Goal: Use online tool/utility: Utilize a website feature to perform a specific function

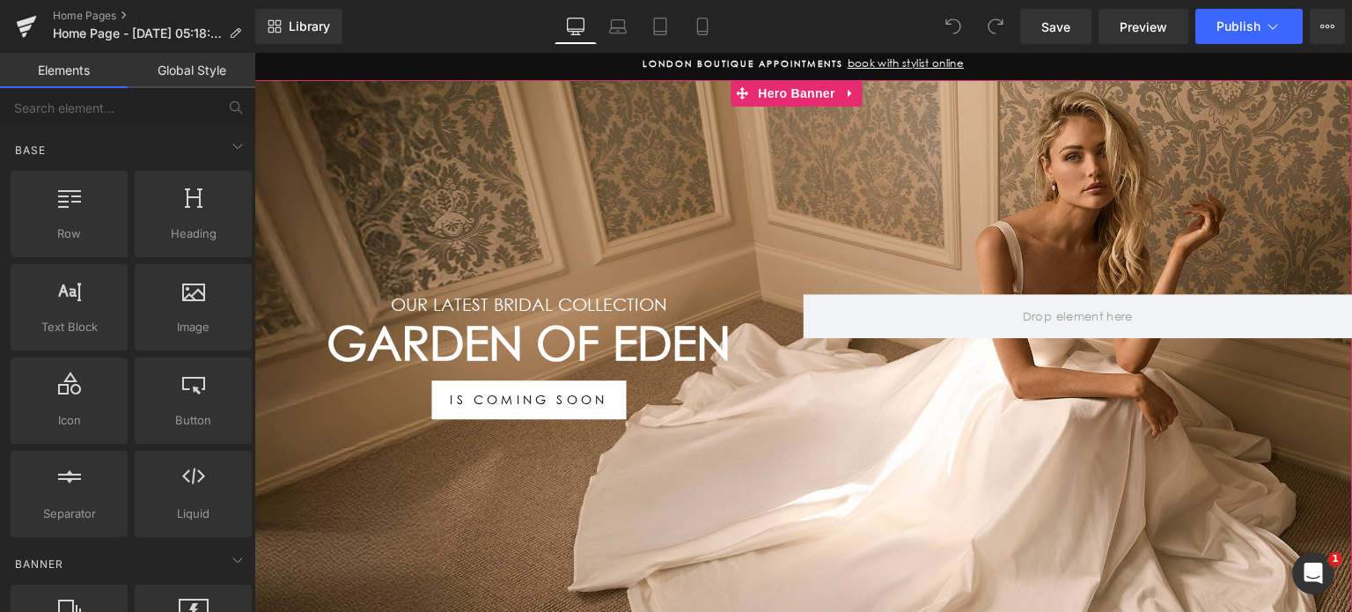
scroll to position [176, 0]
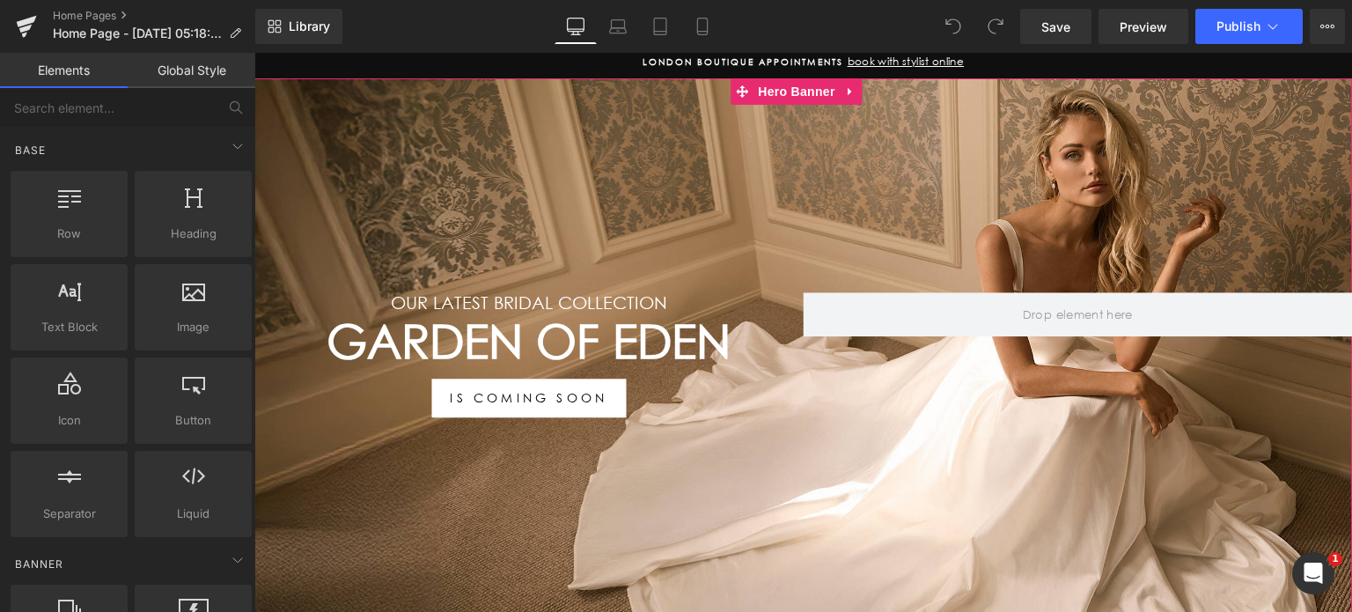
click at [620, 339] on h1 "GARDEN OF EDEN" at bounding box center [528, 342] width 549 height 56
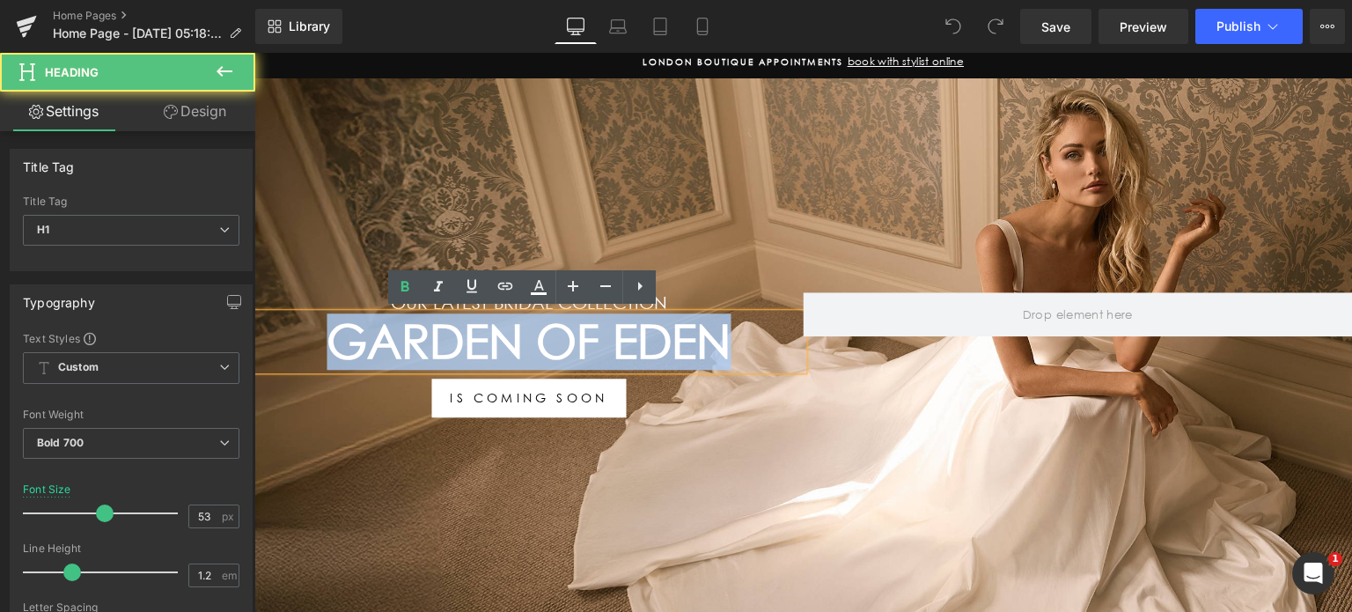
drag, startPoint x: 712, startPoint y: 339, endPoint x: 243, endPoint y: 328, distance: 469.3
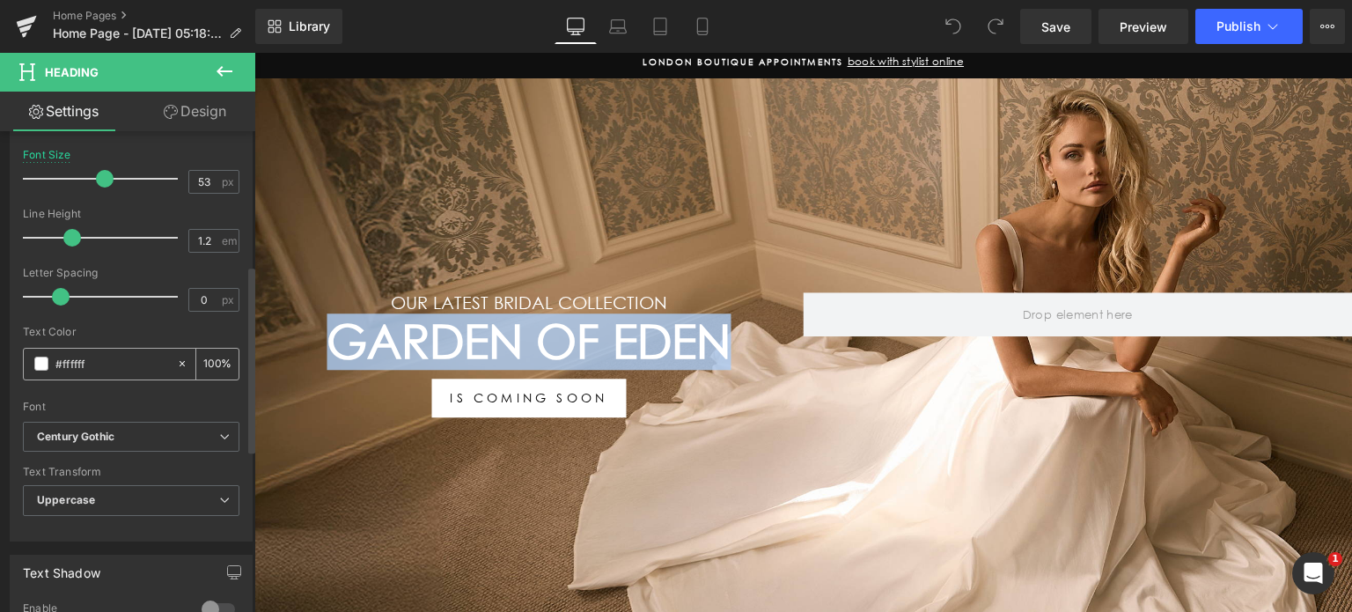
scroll to position [352, 0]
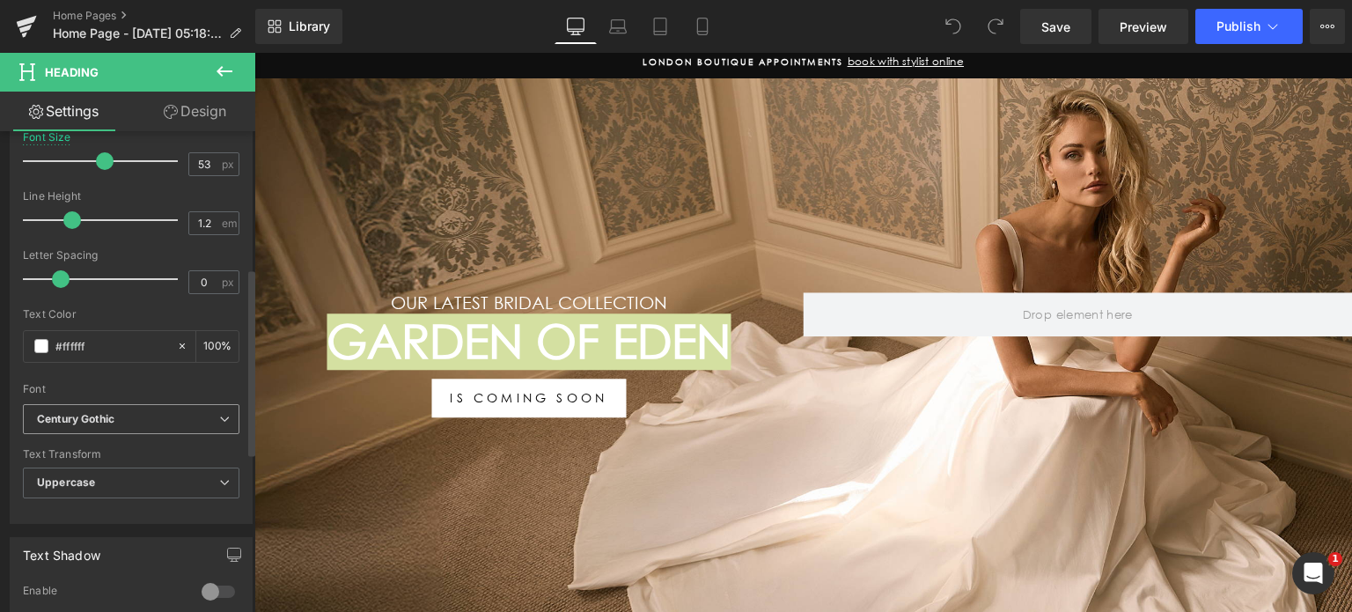
click at [198, 414] on b "Century Gothic" at bounding box center [128, 419] width 182 height 15
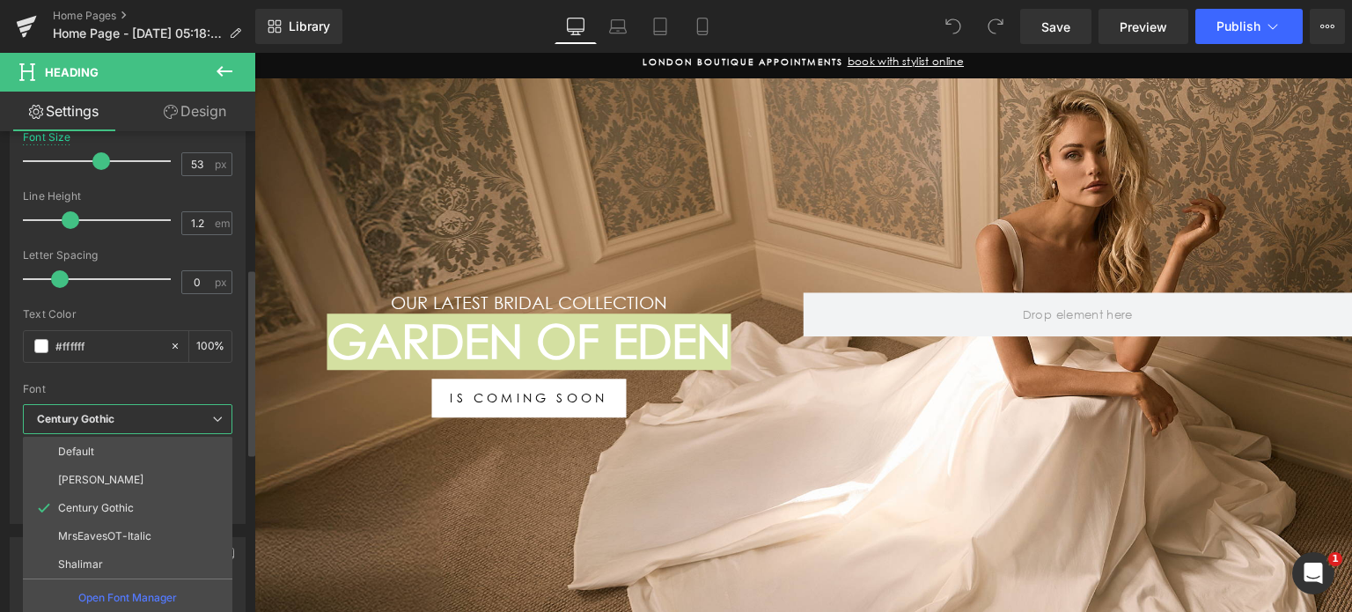
click at [146, 530] on p "MrsEavesOT-Italic" at bounding box center [104, 536] width 93 height 12
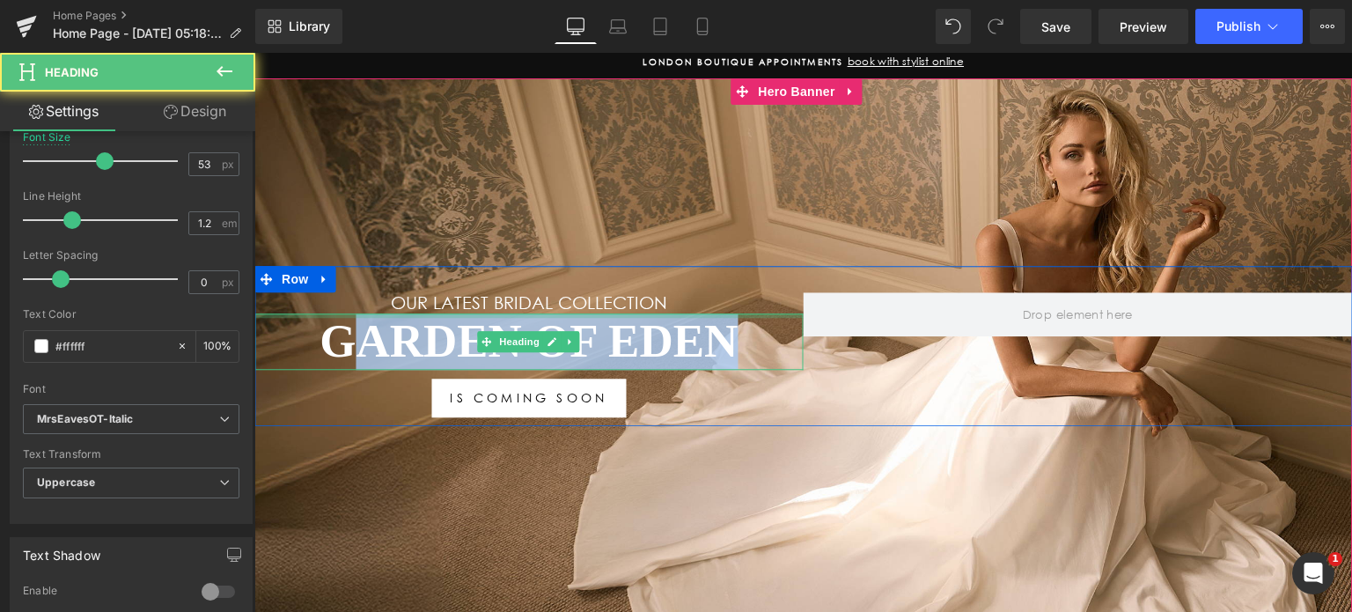
drag, startPoint x: 728, startPoint y: 330, endPoint x: 355, endPoint y: 323, distance: 373.3
click at [333, 314] on div "GARDEN OF EDEN Heading" at bounding box center [528, 342] width 549 height 56
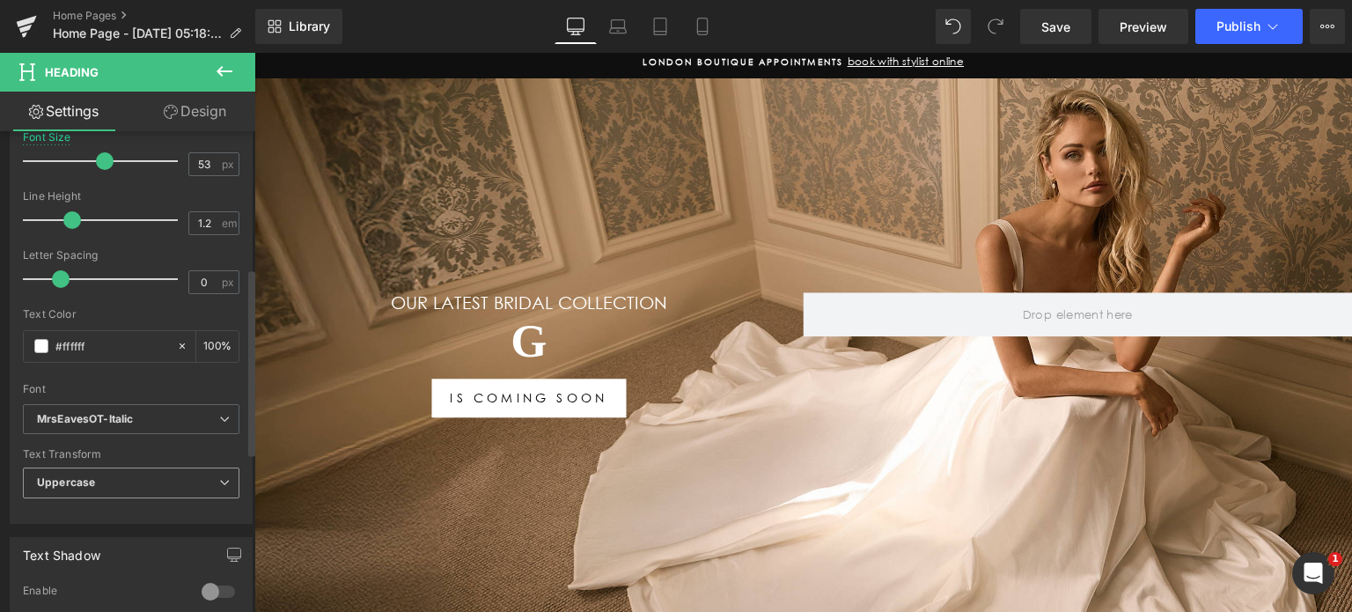
click at [176, 485] on span "Uppercase" at bounding box center [131, 482] width 217 height 31
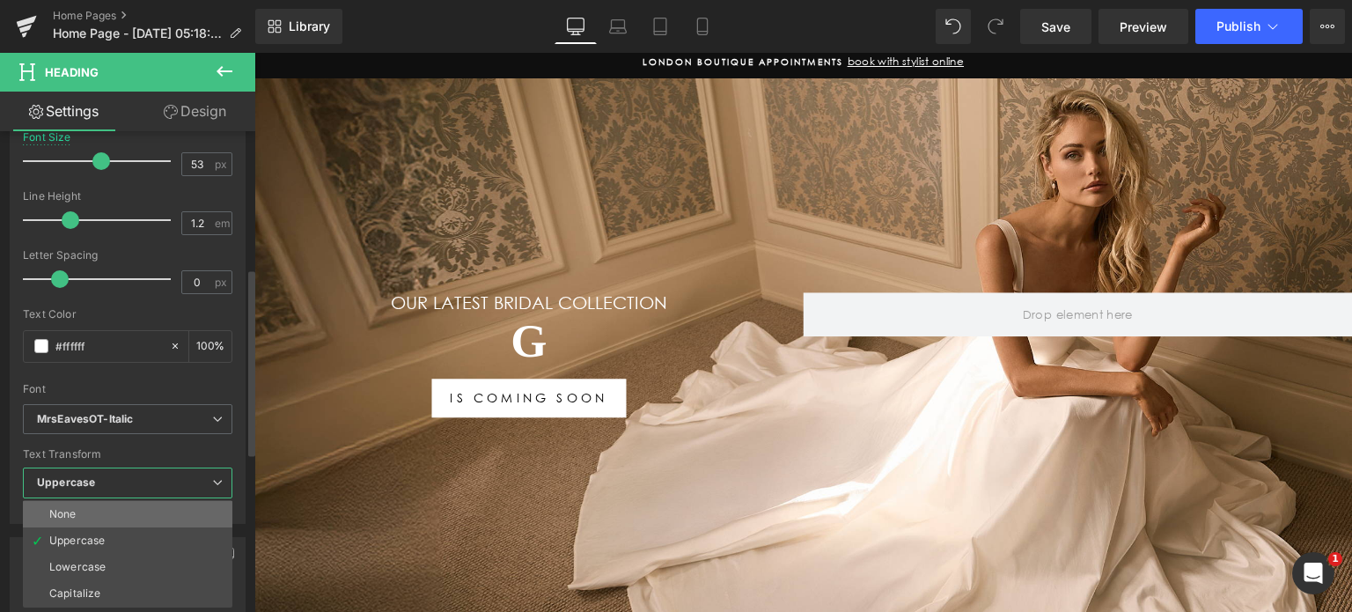
drag, startPoint x: 116, startPoint y: 511, endPoint x: 12, endPoint y: 372, distance: 172.9
click at [116, 511] on li "None" at bounding box center [128, 514] width 210 height 26
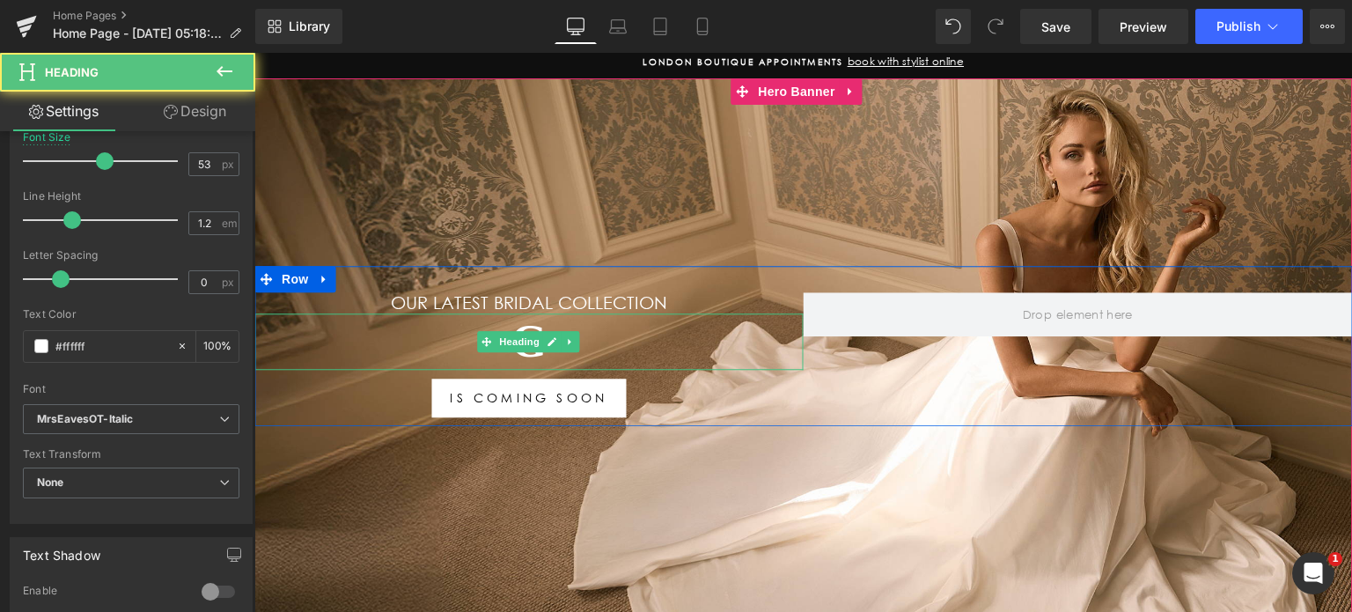
click at [562, 327] on h1 "G" at bounding box center [528, 342] width 549 height 56
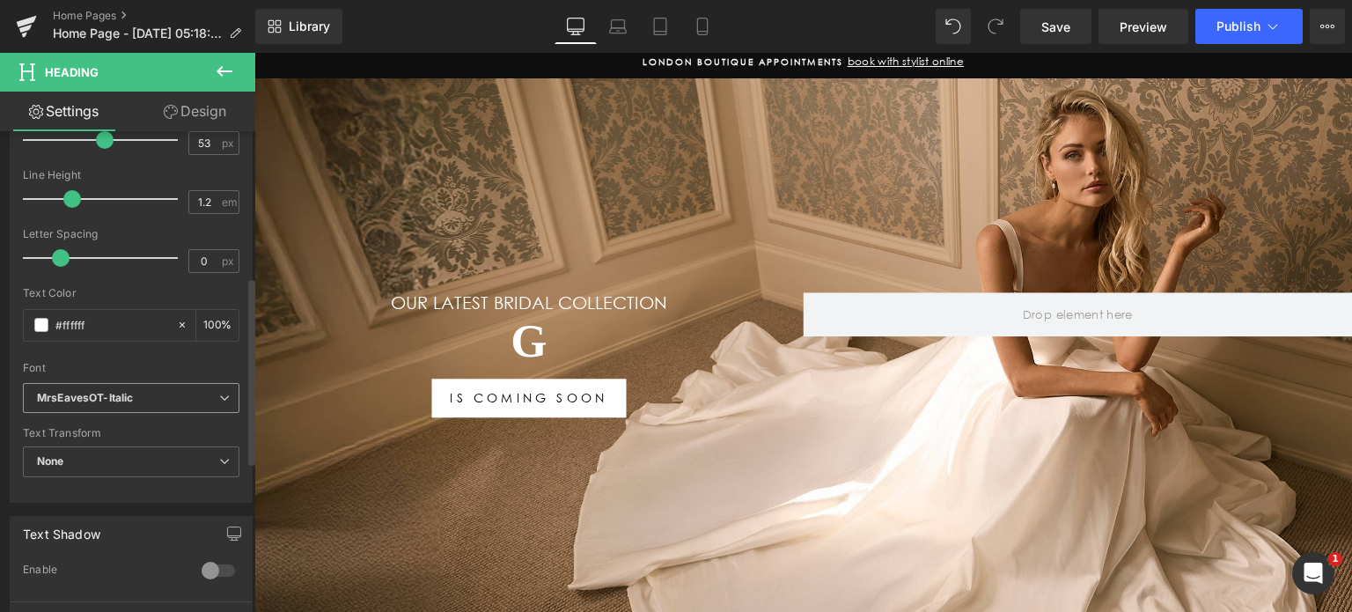
scroll to position [376, 0]
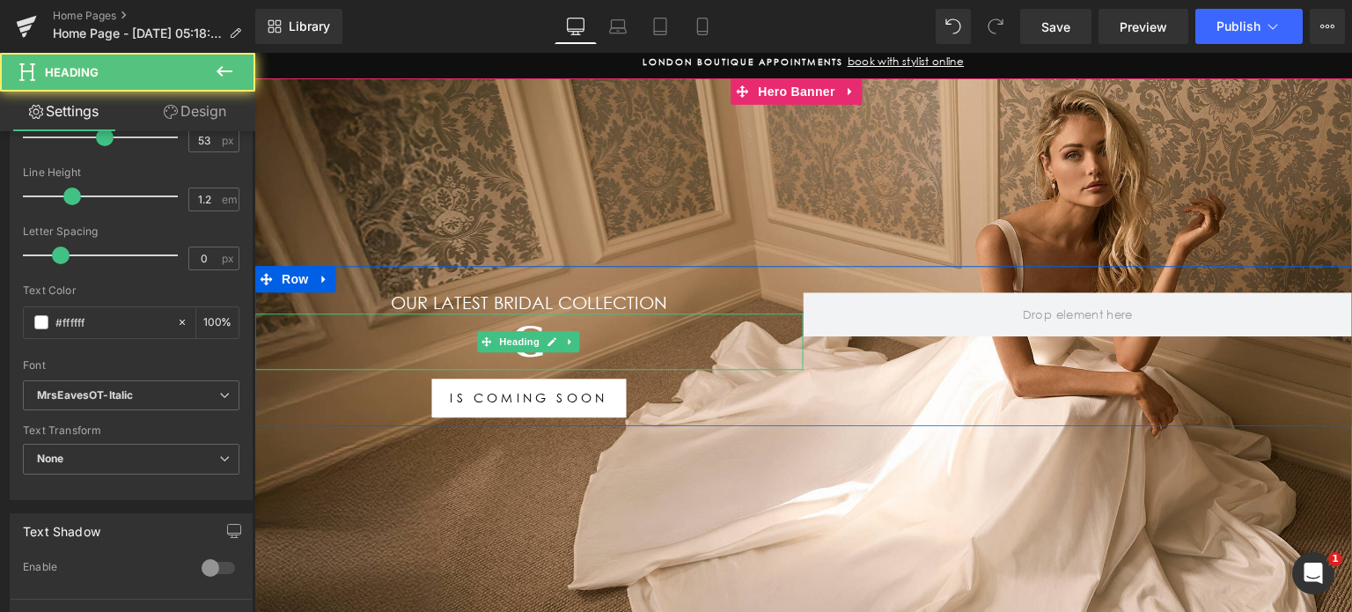
click at [633, 342] on h1 "G" at bounding box center [528, 342] width 549 height 56
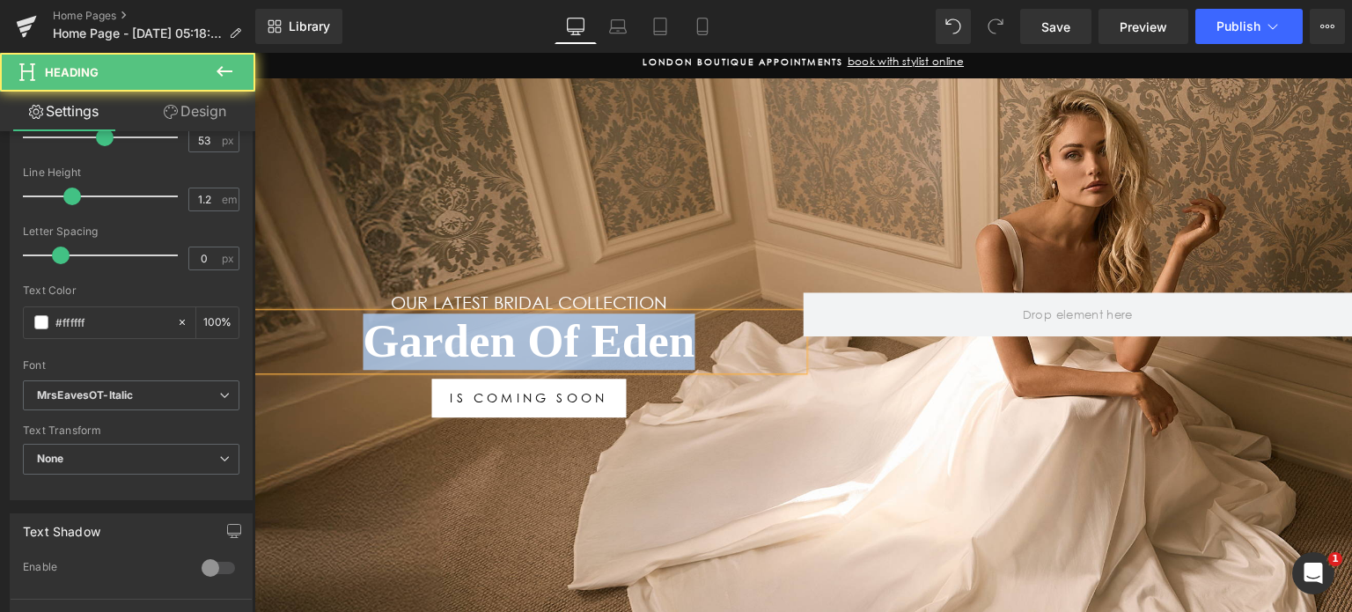
drag, startPoint x: 701, startPoint y: 342, endPoint x: 95, endPoint y: 337, distance: 605.7
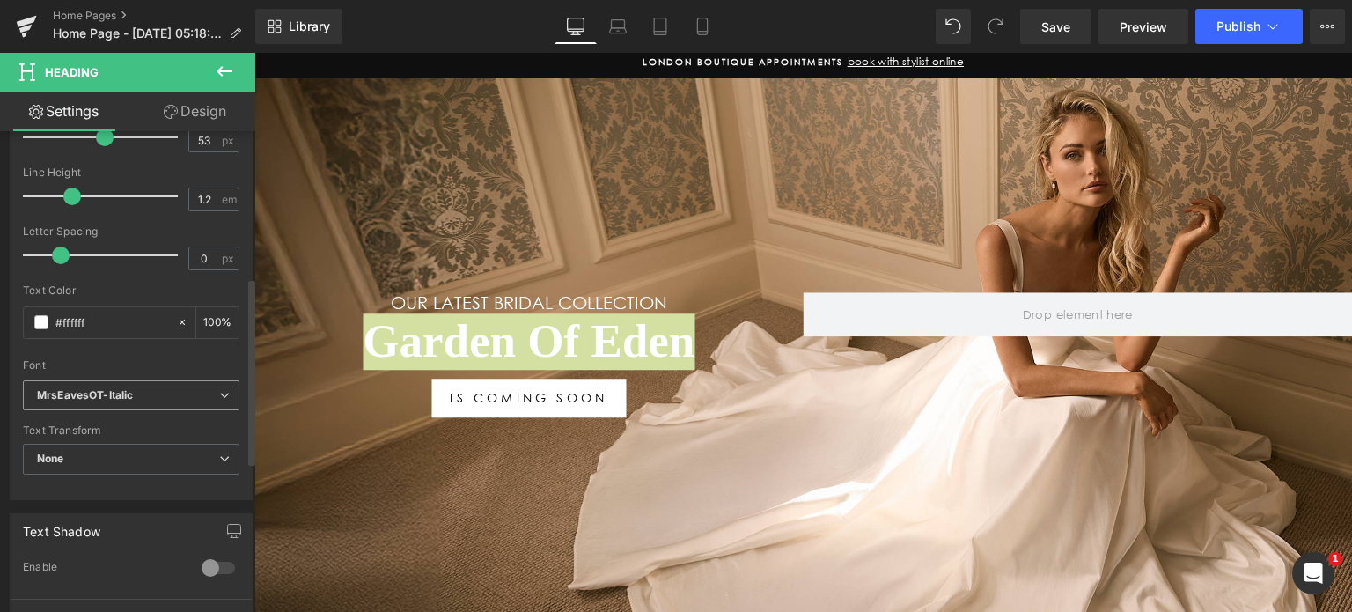
click at [219, 390] on icon at bounding box center [224, 395] width 11 height 11
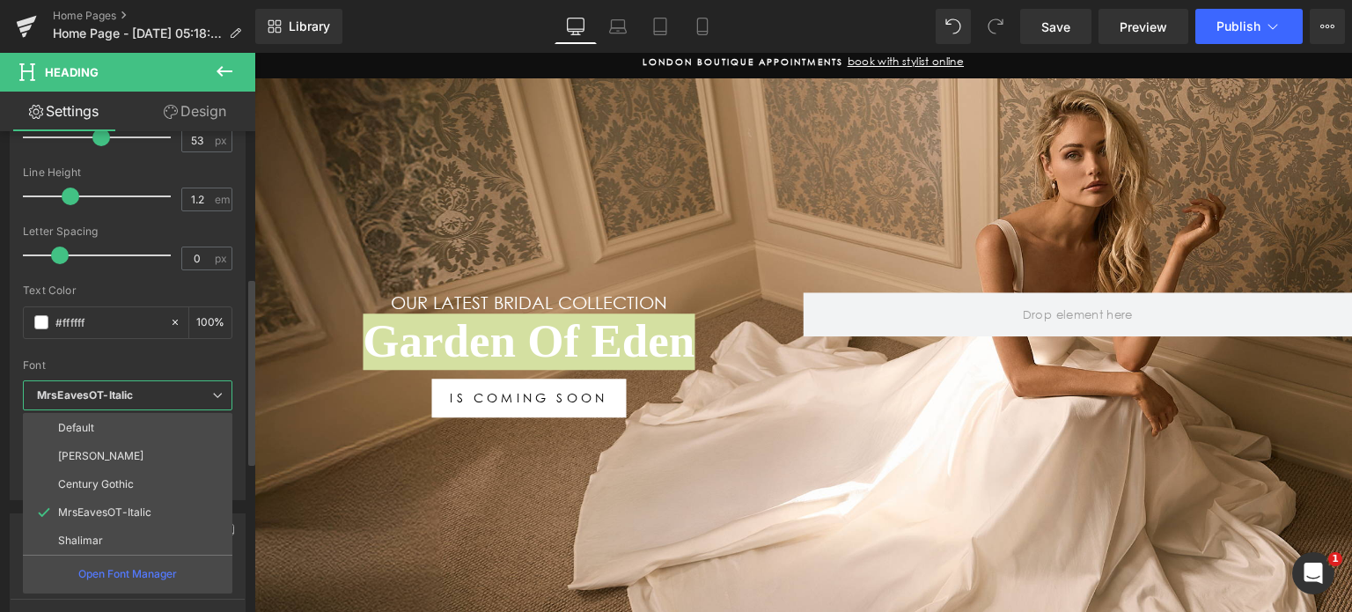
click at [176, 415] on li "Default" at bounding box center [128, 428] width 210 height 28
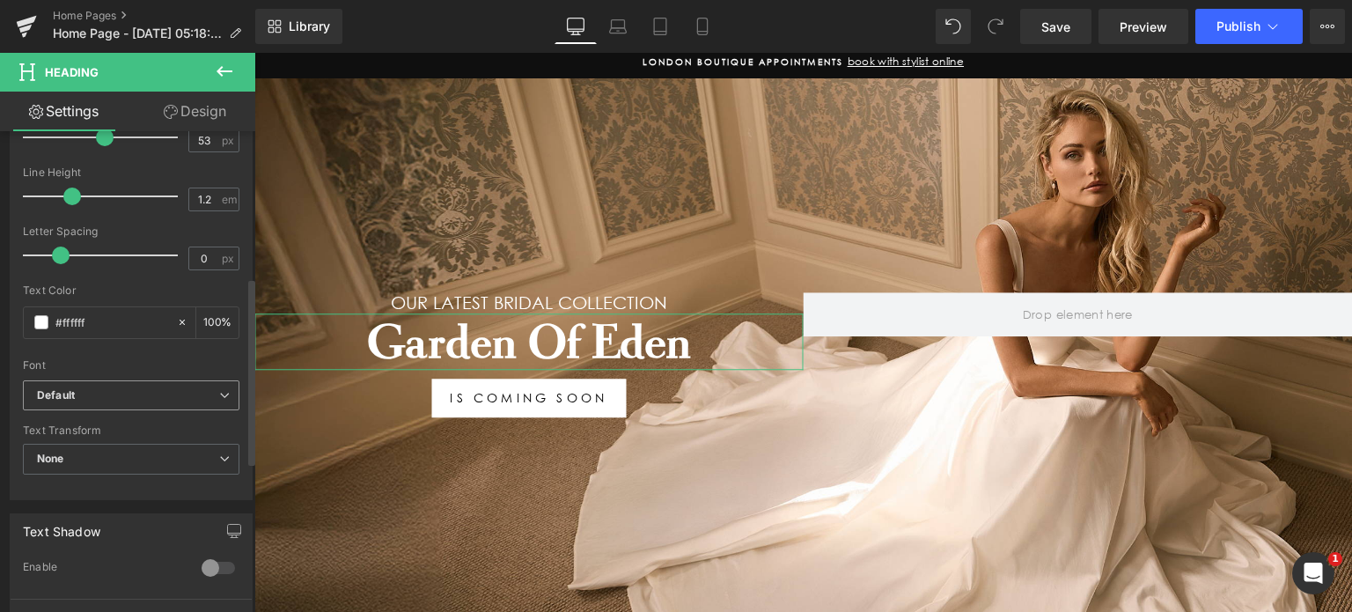
click at [203, 400] on b "Default" at bounding box center [128, 395] width 182 height 15
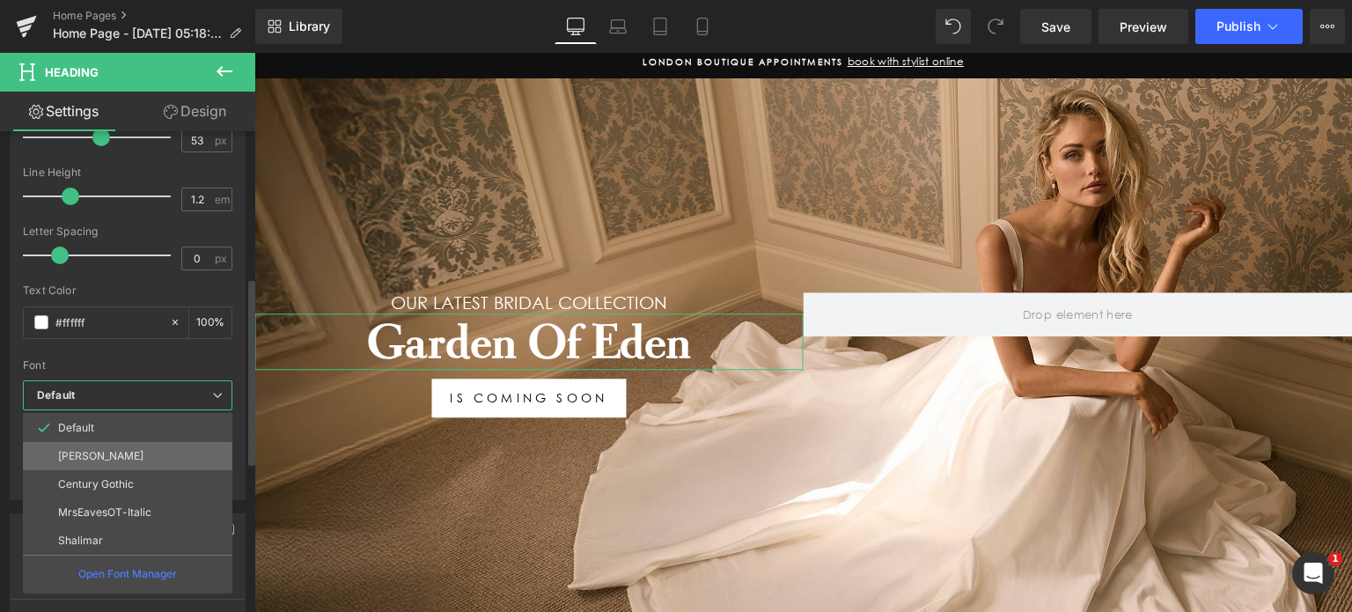
click at [165, 454] on li "[PERSON_NAME]" at bounding box center [128, 456] width 210 height 28
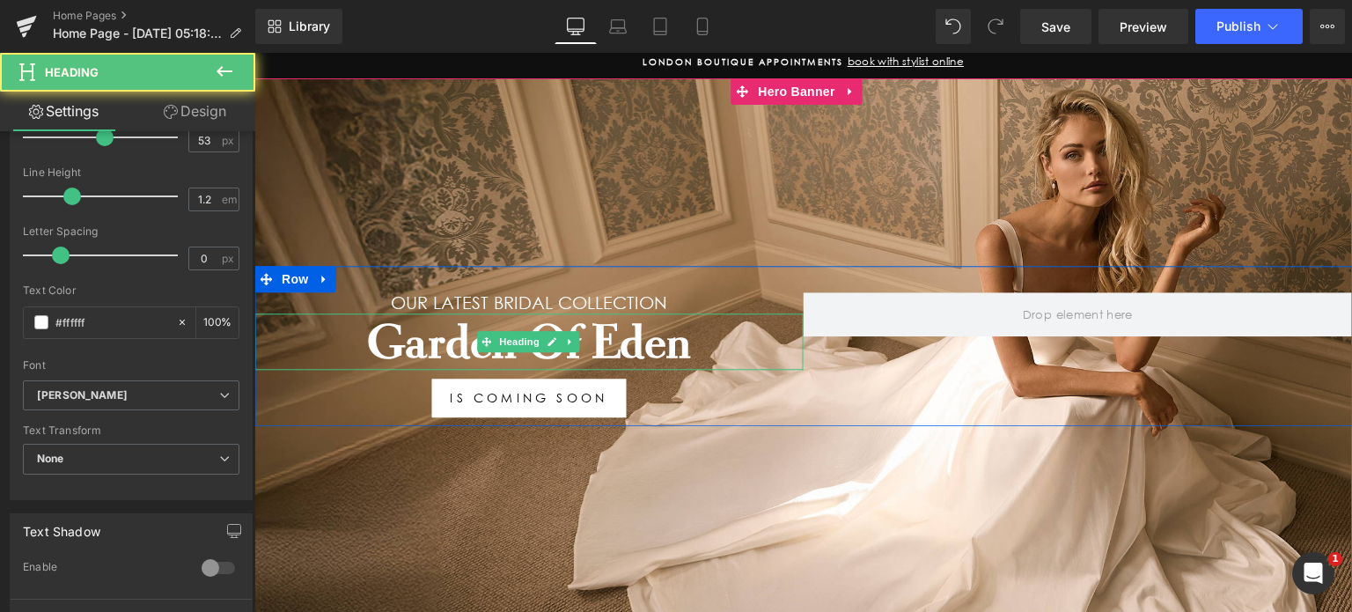
drag, startPoint x: 689, startPoint y: 348, endPoint x: 709, endPoint y: 337, distance: 22.1
click at [690, 348] on h1 "Garden Of Eden" at bounding box center [528, 342] width 549 height 56
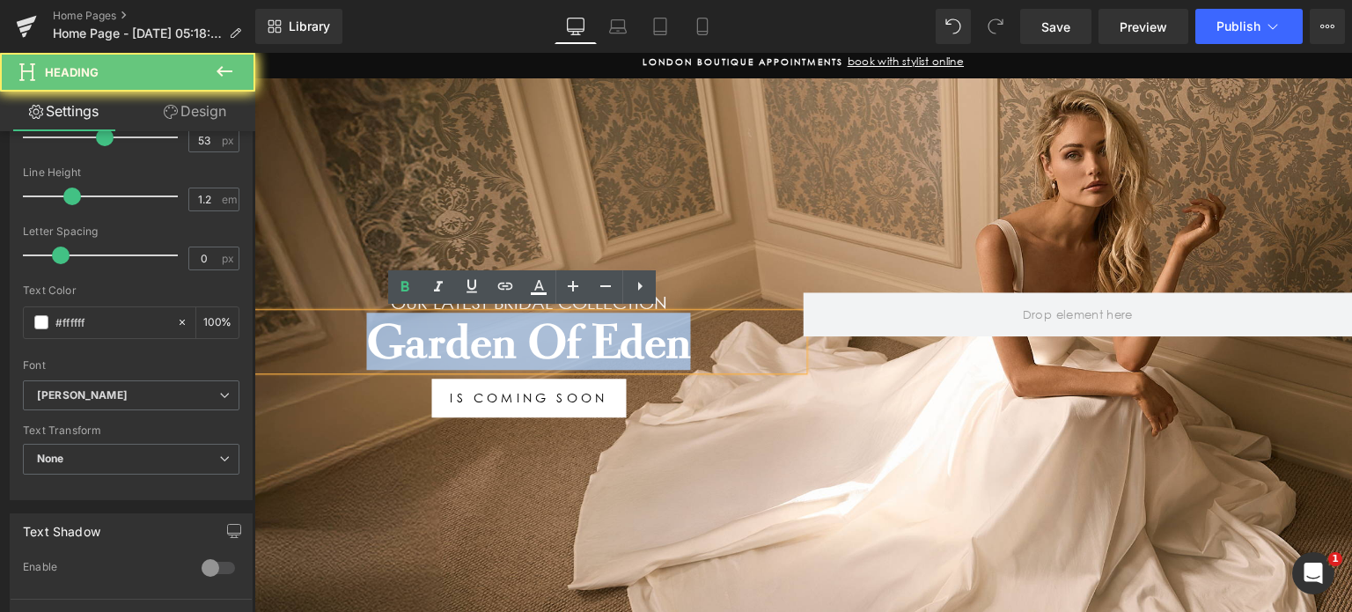
drag, startPoint x: 710, startPoint y: 335, endPoint x: 222, endPoint y: 302, distance: 488.8
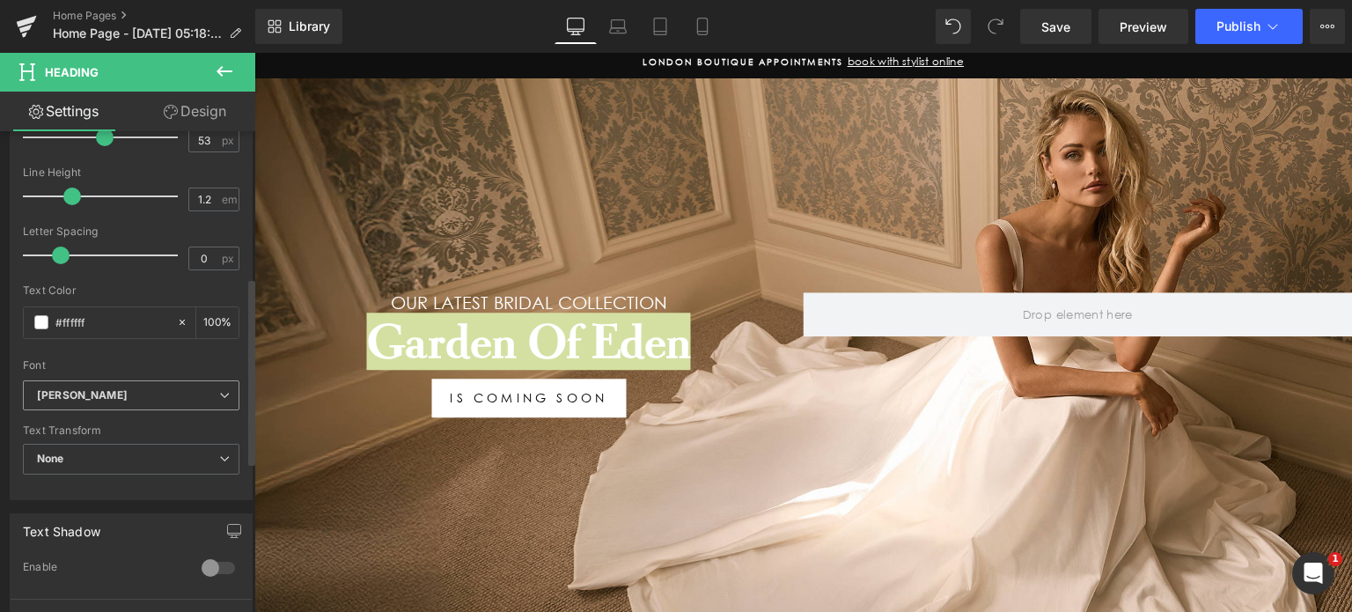
click at [229, 393] on span "[PERSON_NAME]" at bounding box center [131, 395] width 217 height 31
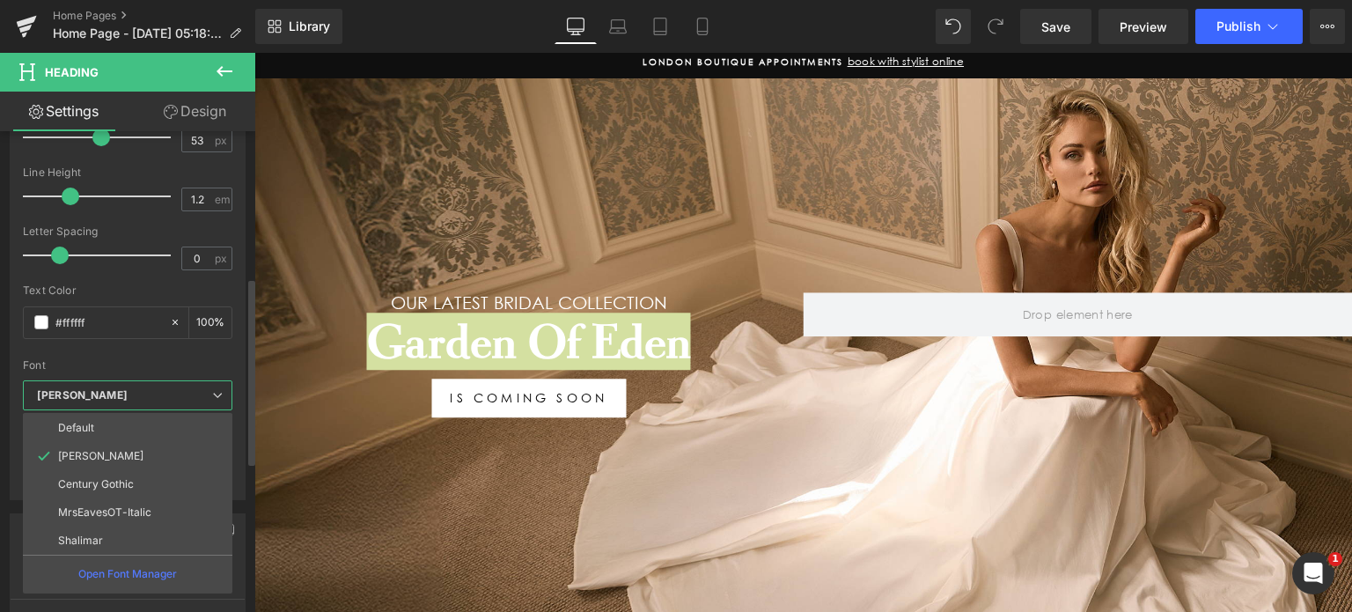
click at [136, 503] on li "MrsEavesOT-Italic" at bounding box center [128, 512] width 210 height 28
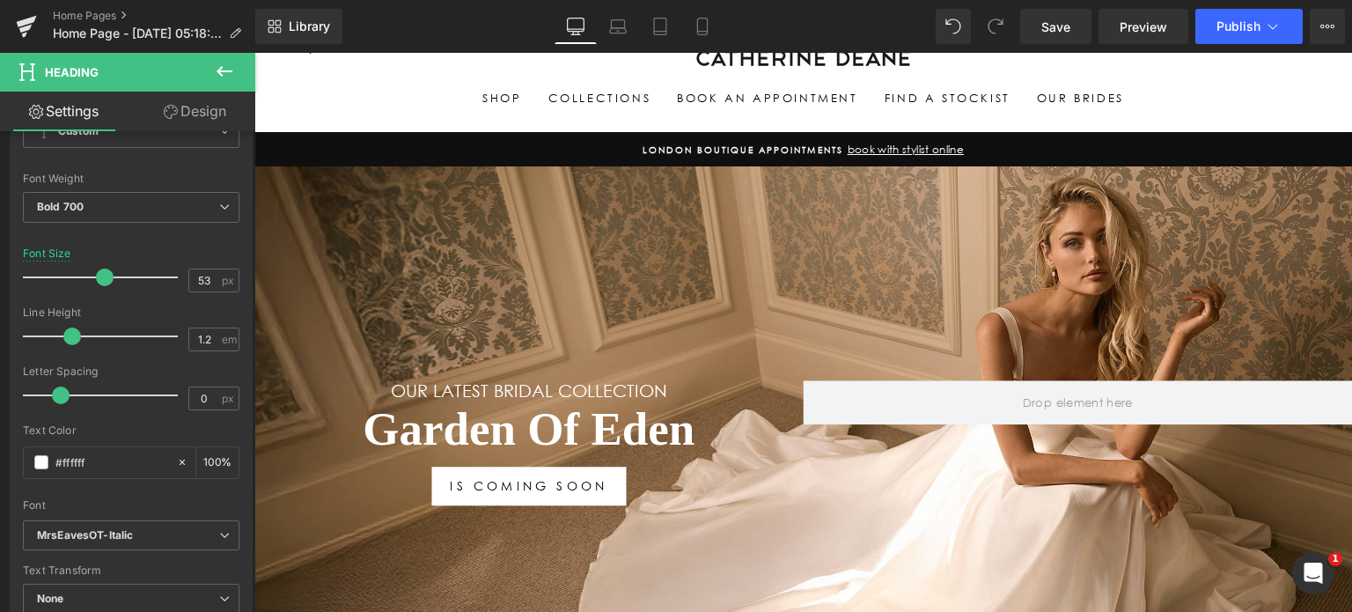
scroll to position [88, 0]
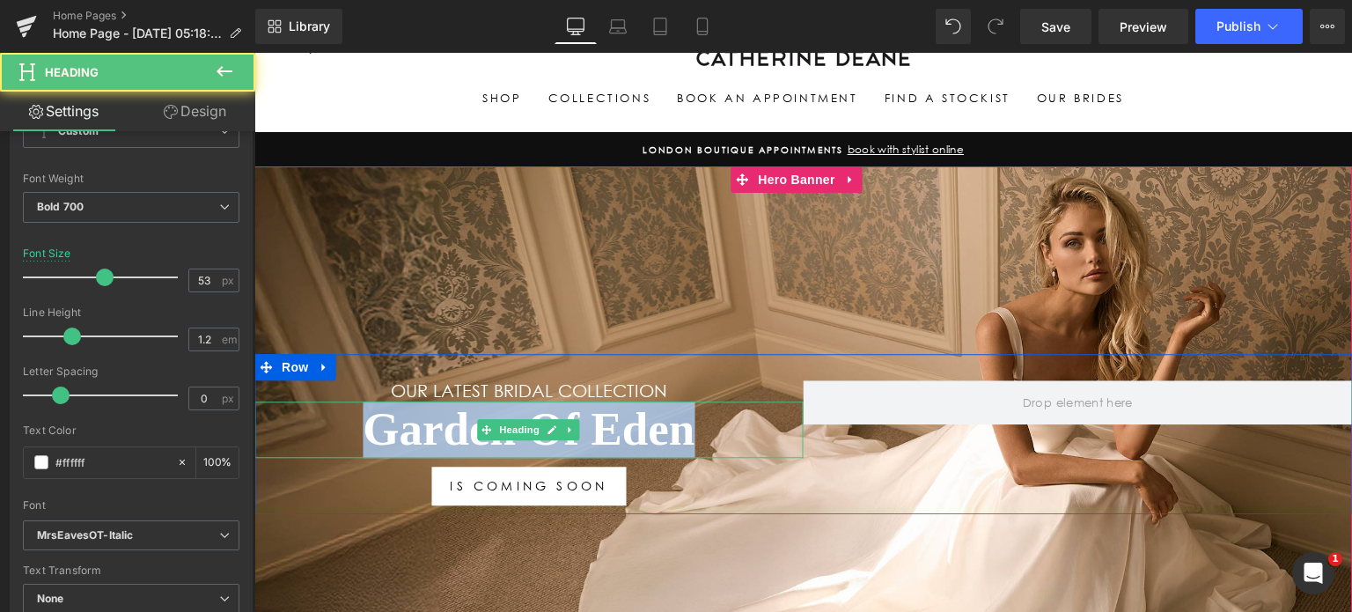
drag, startPoint x: 584, startPoint y: 420, endPoint x: 267, endPoint y: 425, distance: 317.0
click at [334, 406] on h1 "Garden Of Eden" at bounding box center [528, 430] width 549 height 56
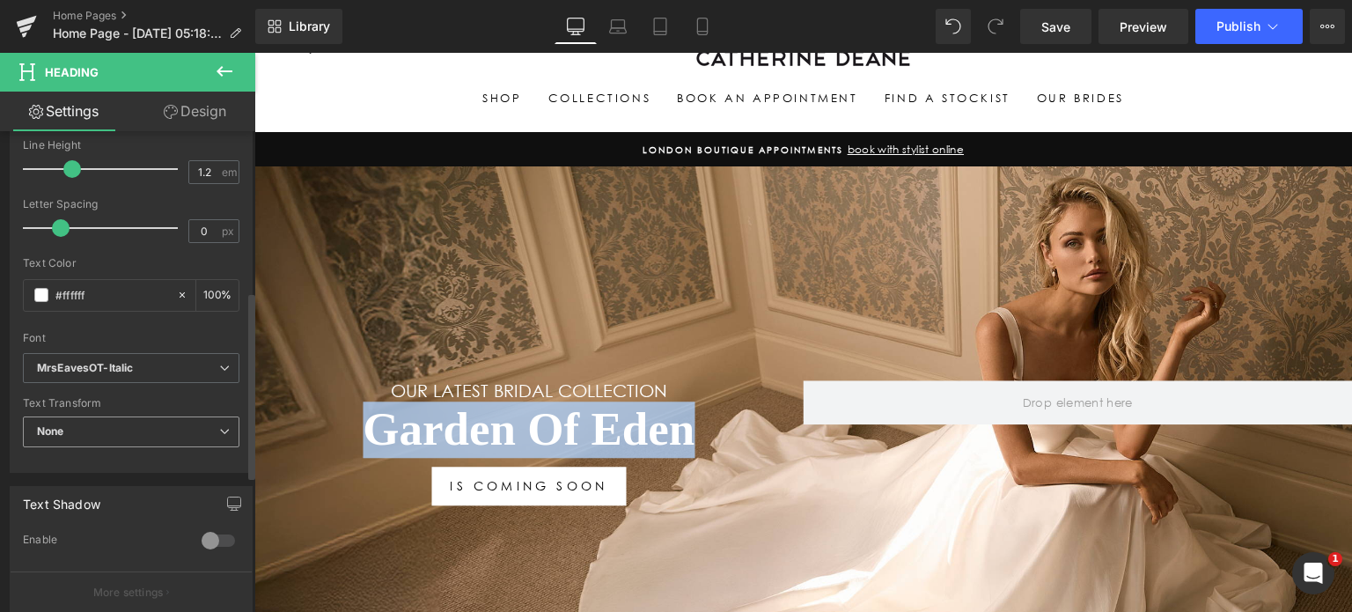
scroll to position [412, 0]
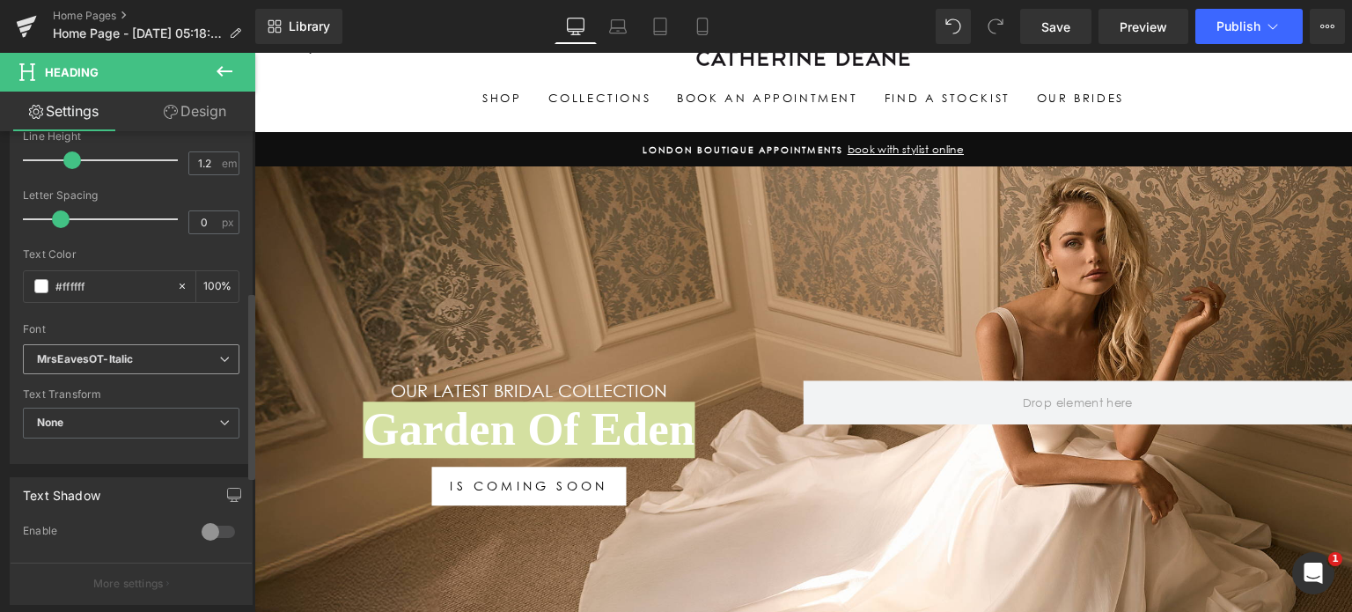
click at [220, 365] on span "MrsEavesOT-Italic" at bounding box center [131, 359] width 217 height 31
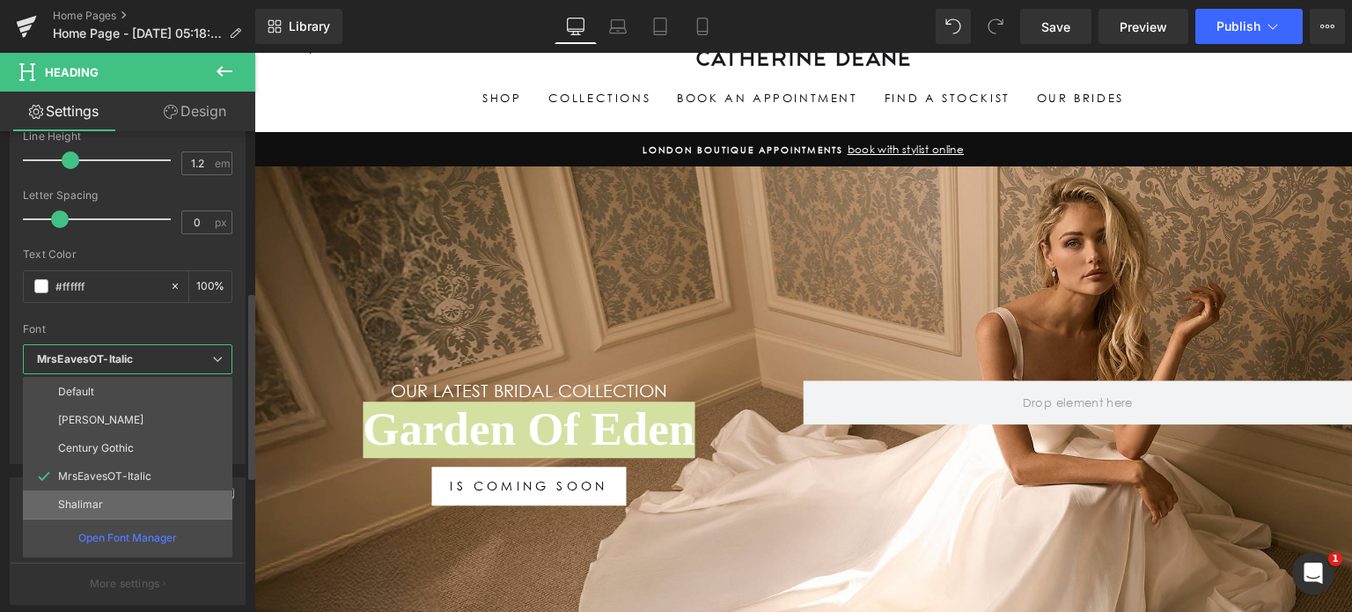
click at [113, 497] on li "Shalimar" at bounding box center [128, 504] width 210 height 28
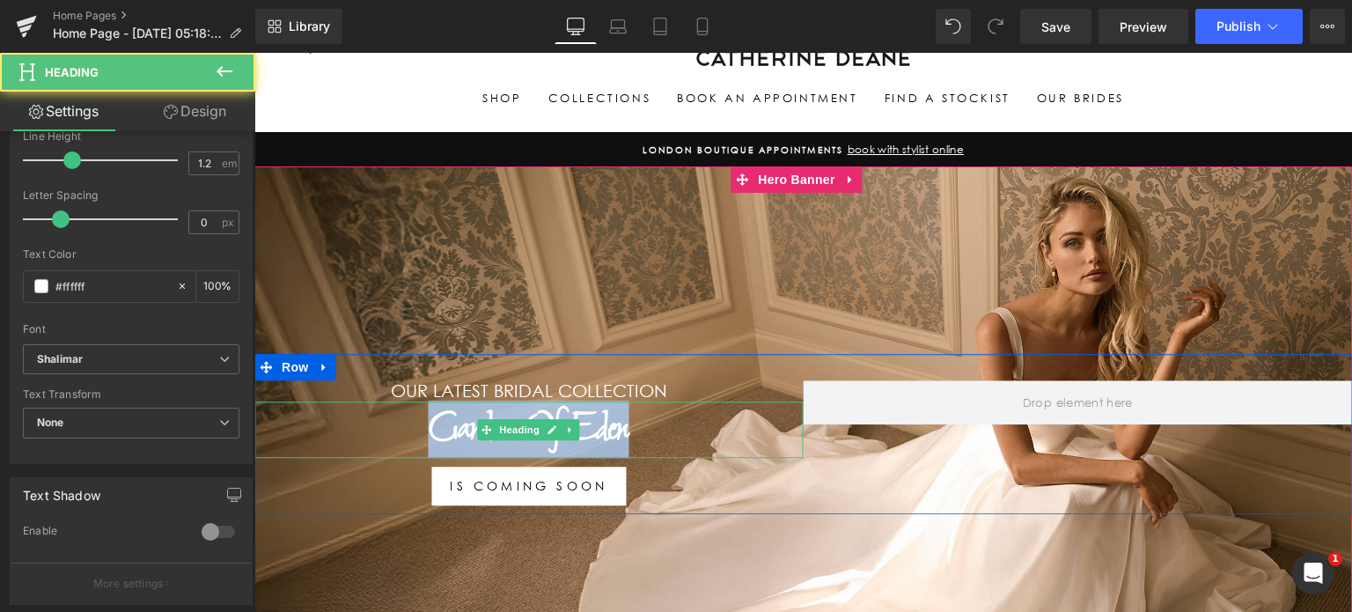
drag, startPoint x: 636, startPoint y: 423, endPoint x: 279, endPoint y: 417, distance: 356.6
click at [361, 412] on h1 "Garden Of Eden" at bounding box center [528, 430] width 549 height 56
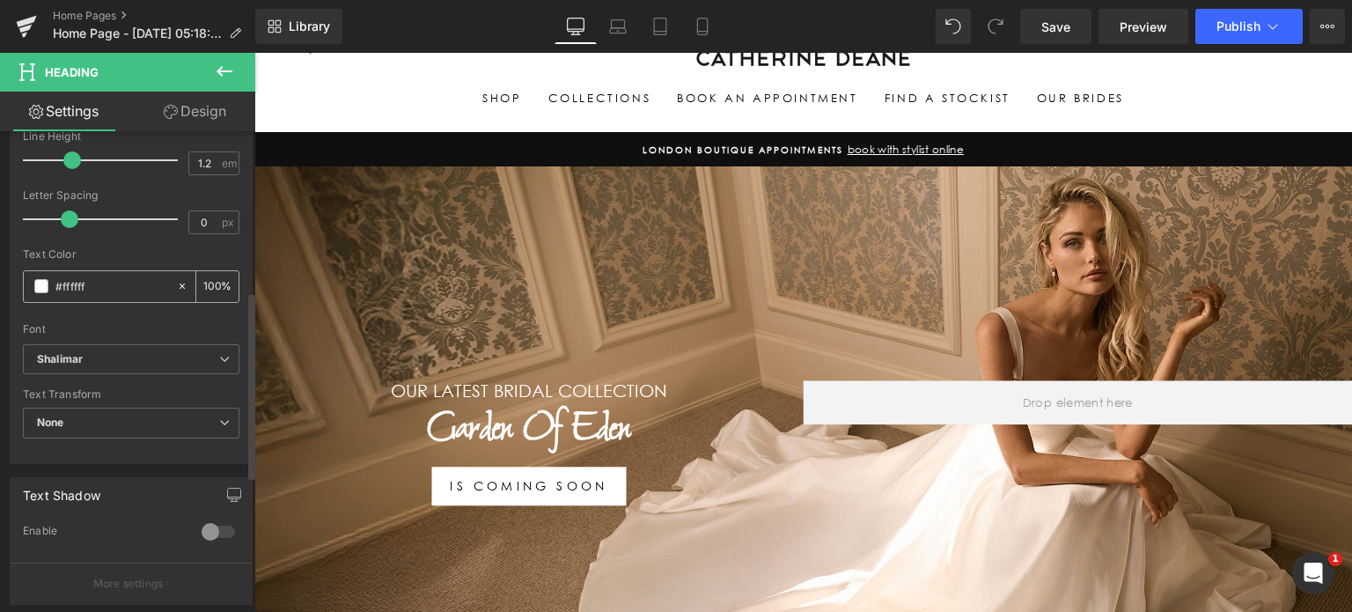
drag, startPoint x: 55, startPoint y: 217, endPoint x: 166, endPoint y: 269, distance: 123.6
click at [63, 216] on span at bounding box center [70, 219] width 18 height 18
click at [221, 355] on icon at bounding box center [224, 359] width 11 height 11
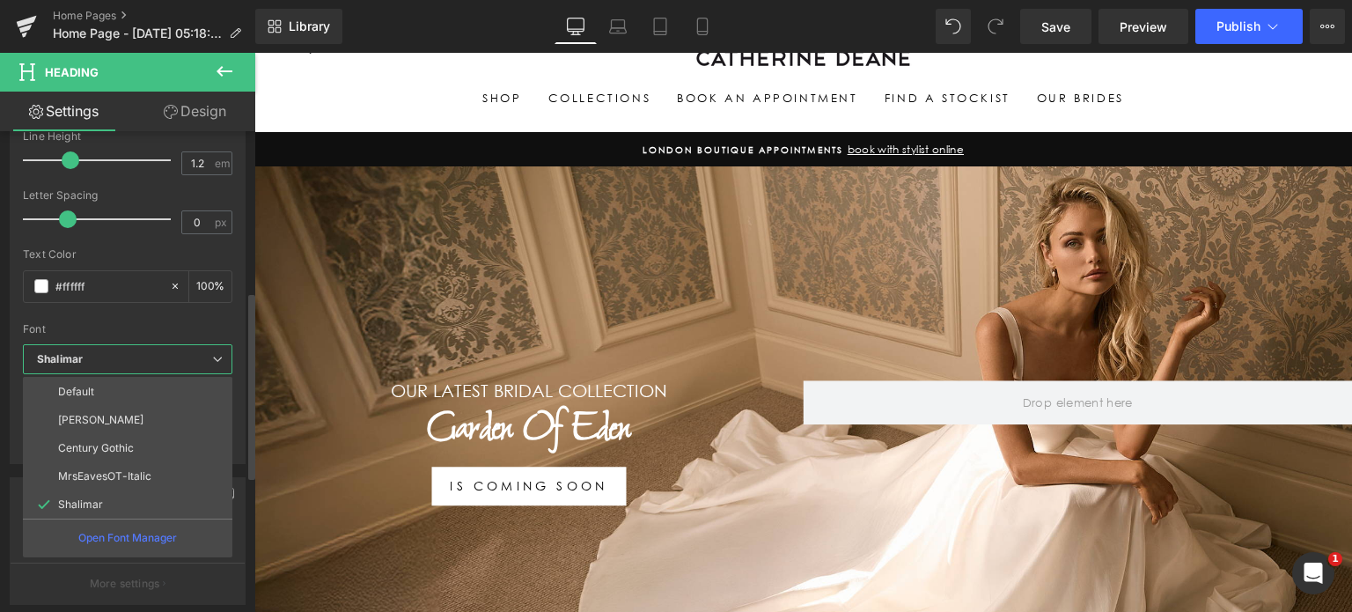
click at [147, 473] on p "MrsEavesOT-Italic" at bounding box center [104, 476] width 93 height 12
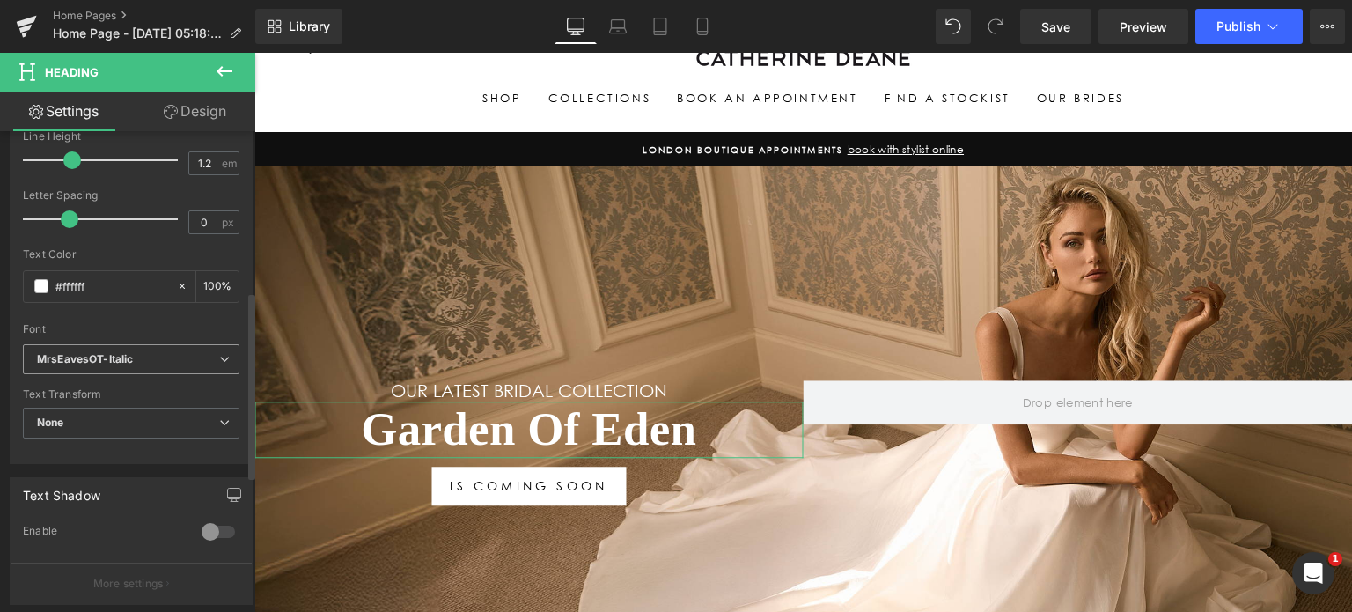
drag, startPoint x: 191, startPoint y: 352, endPoint x: 195, endPoint y: 362, distance: 10.3
click at [192, 353] on b "MrsEavesOT-Italic" at bounding box center [128, 359] width 182 height 15
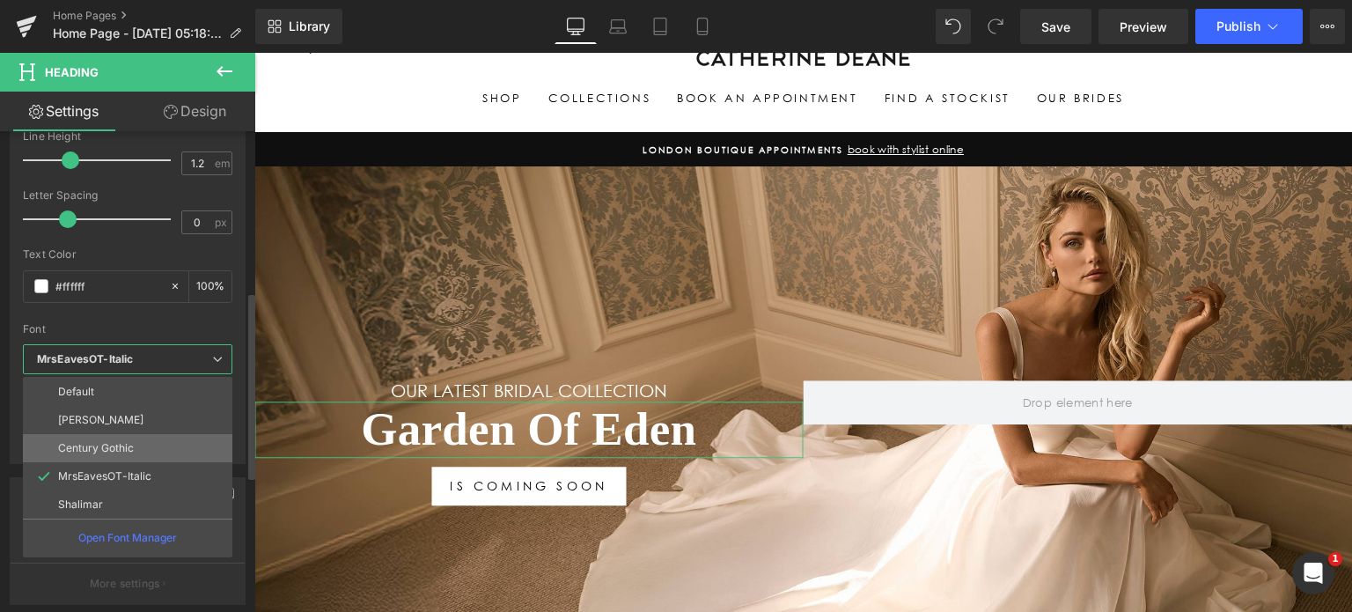
click at [161, 438] on li "Century Gothic" at bounding box center [128, 448] width 210 height 28
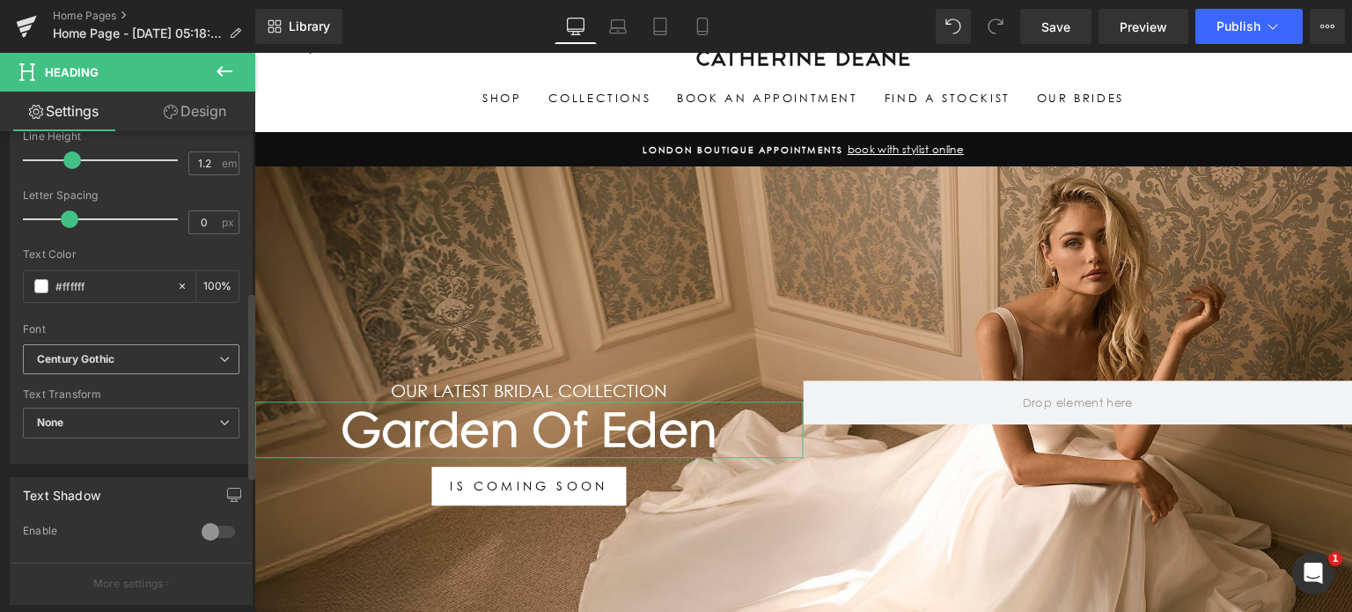
click at [190, 362] on b "Century Gothic" at bounding box center [128, 359] width 182 height 15
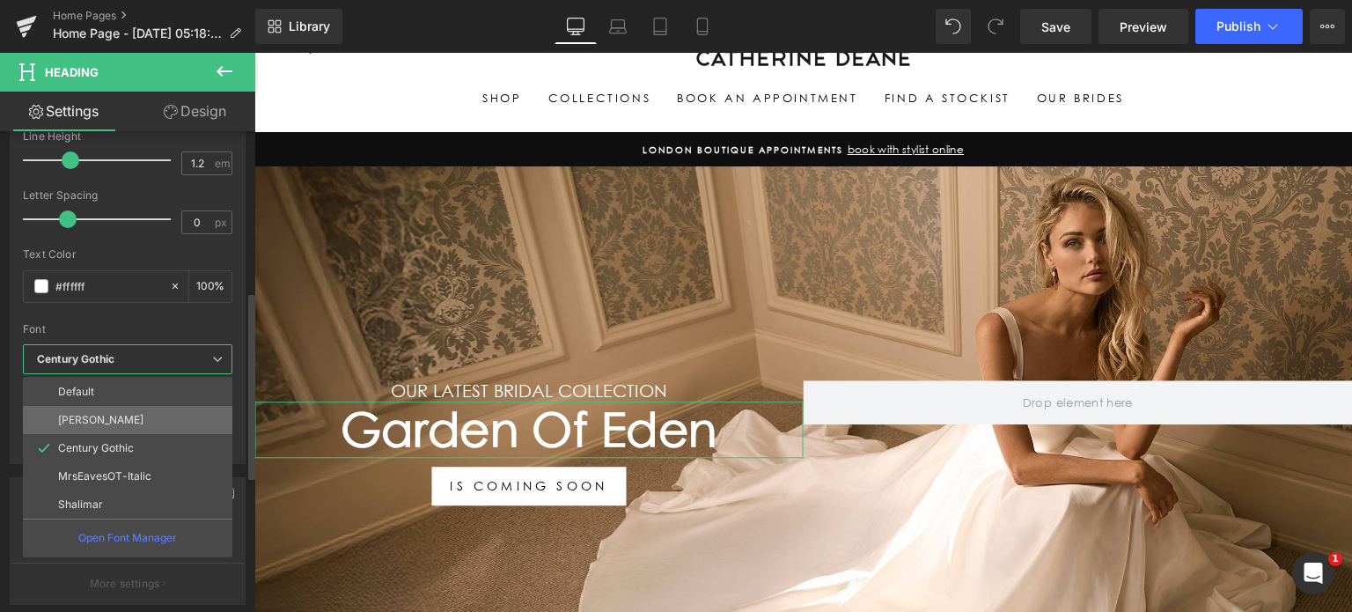
click at [151, 410] on li "[PERSON_NAME]" at bounding box center [128, 420] width 210 height 28
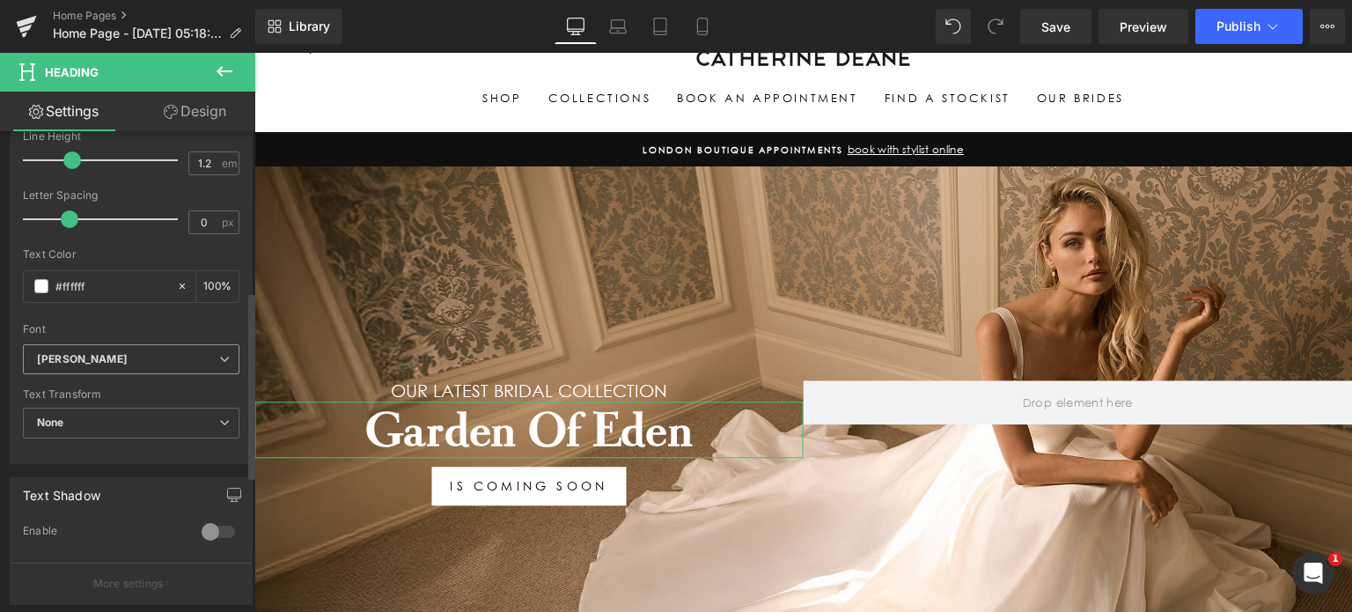
click at [190, 356] on b "[PERSON_NAME]" at bounding box center [128, 359] width 182 height 15
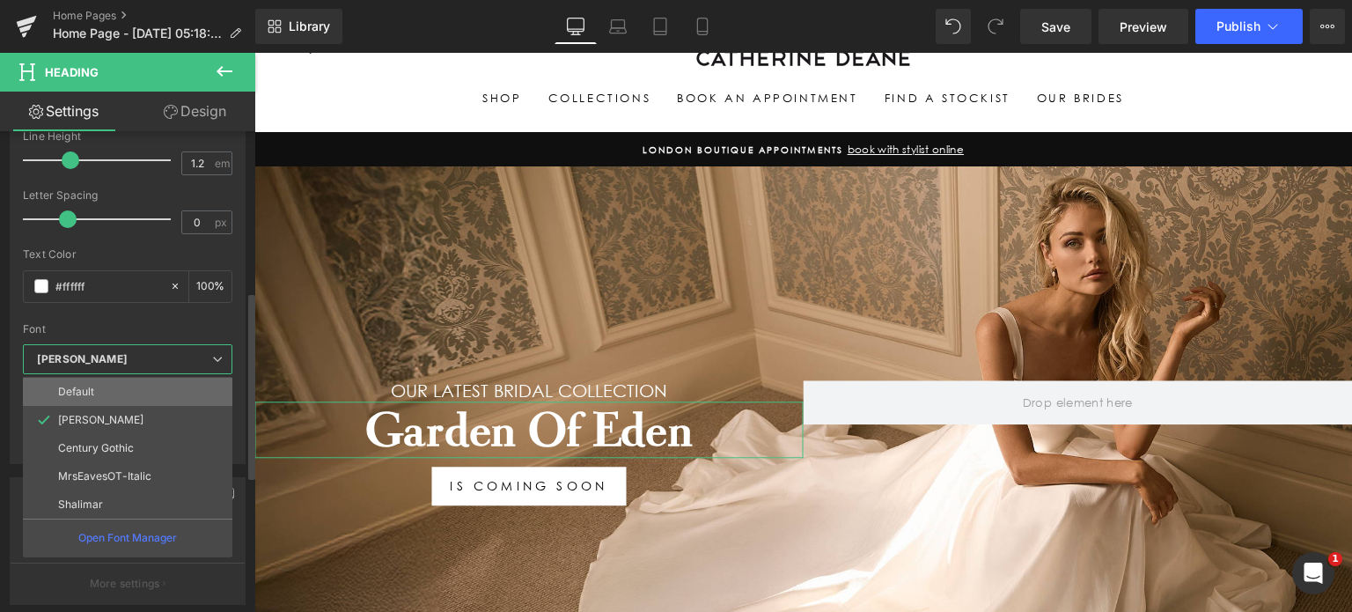
click at [145, 397] on li "Default" at bounding box center [128, 392] width 210 height 28
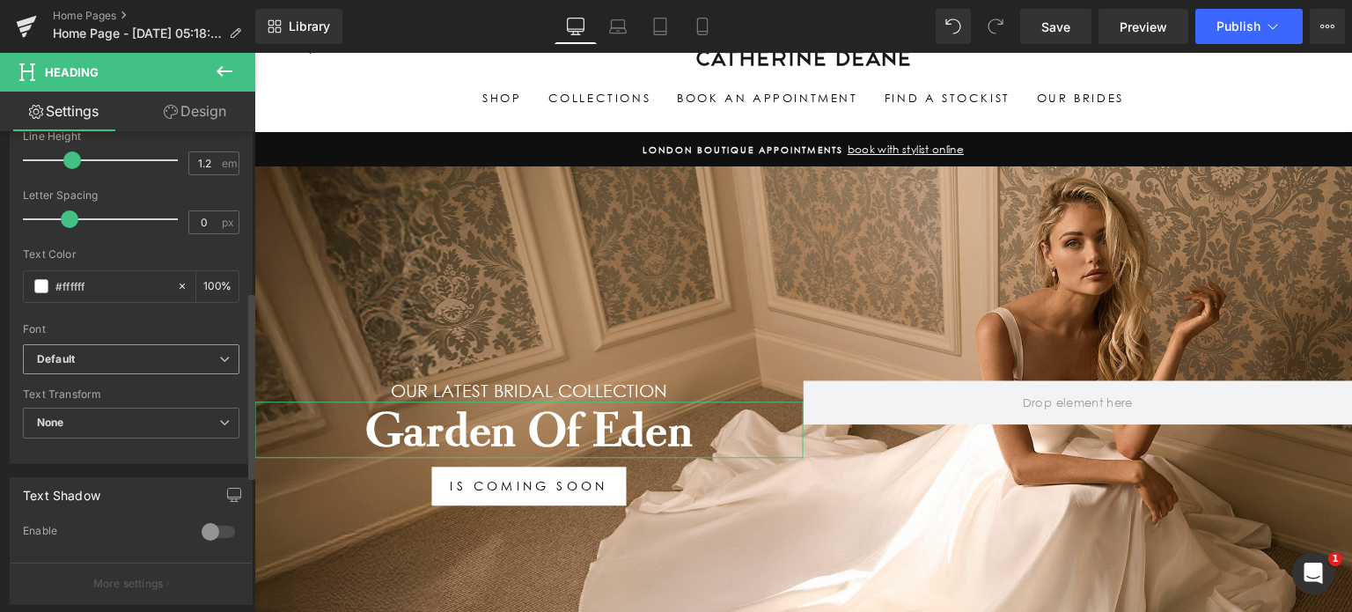
drag, startPoint x: 210, startPoint y: 355, endPoint x: 190, endPoint y: 377, distance: 29.3
click at [208, 357] on b "Default" at bounding box center [128, 359] width 182 height 15
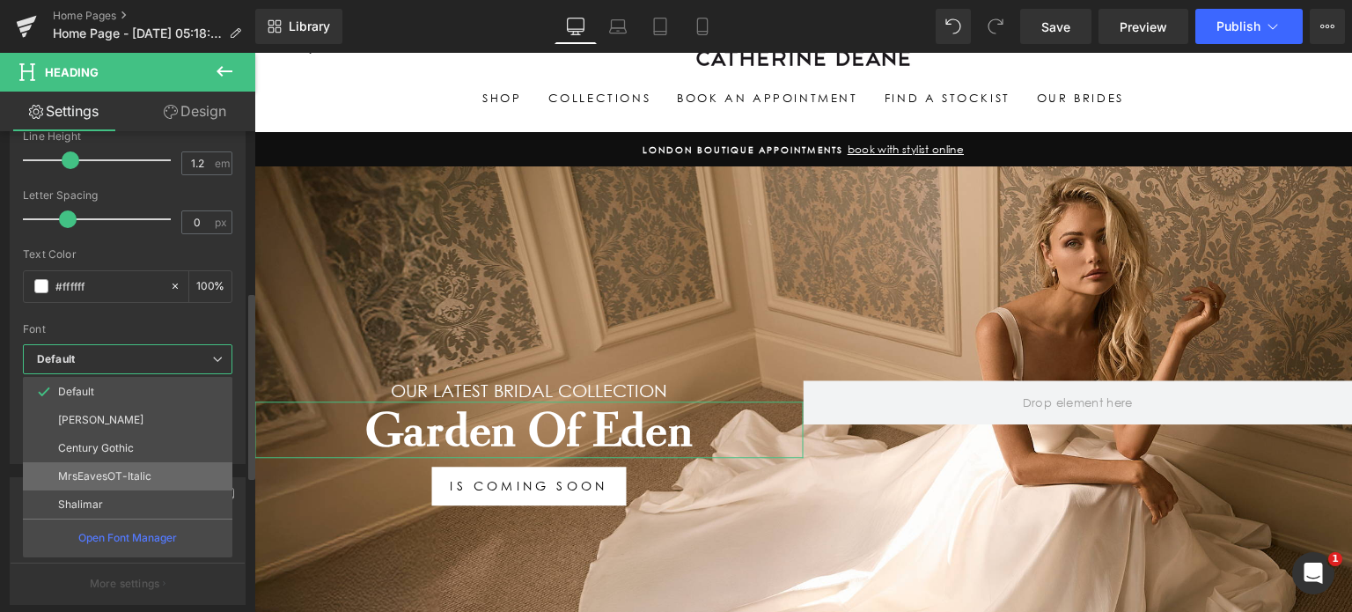
click at [139, 478] on p "MrsEavesOT-Italic" at bounding box center [104, 476] width 93 height 12
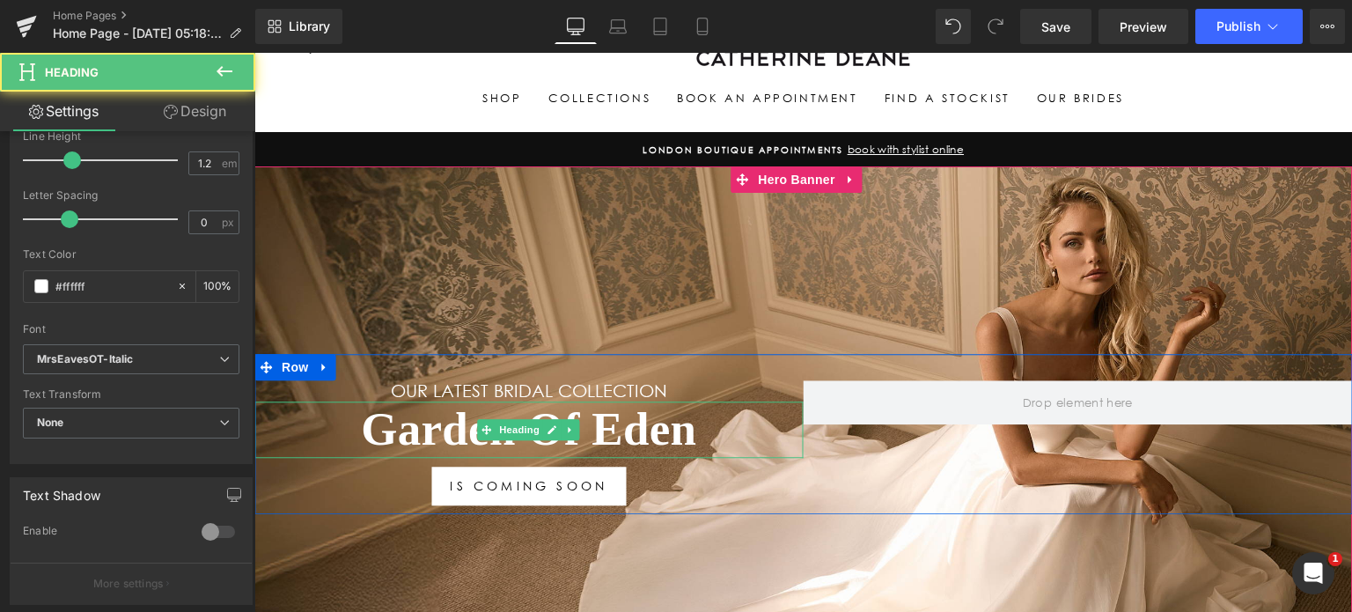
click at [666, 430] on h1 "Garden Of Eden" at bounding box center [528, 430] width 549 height 56
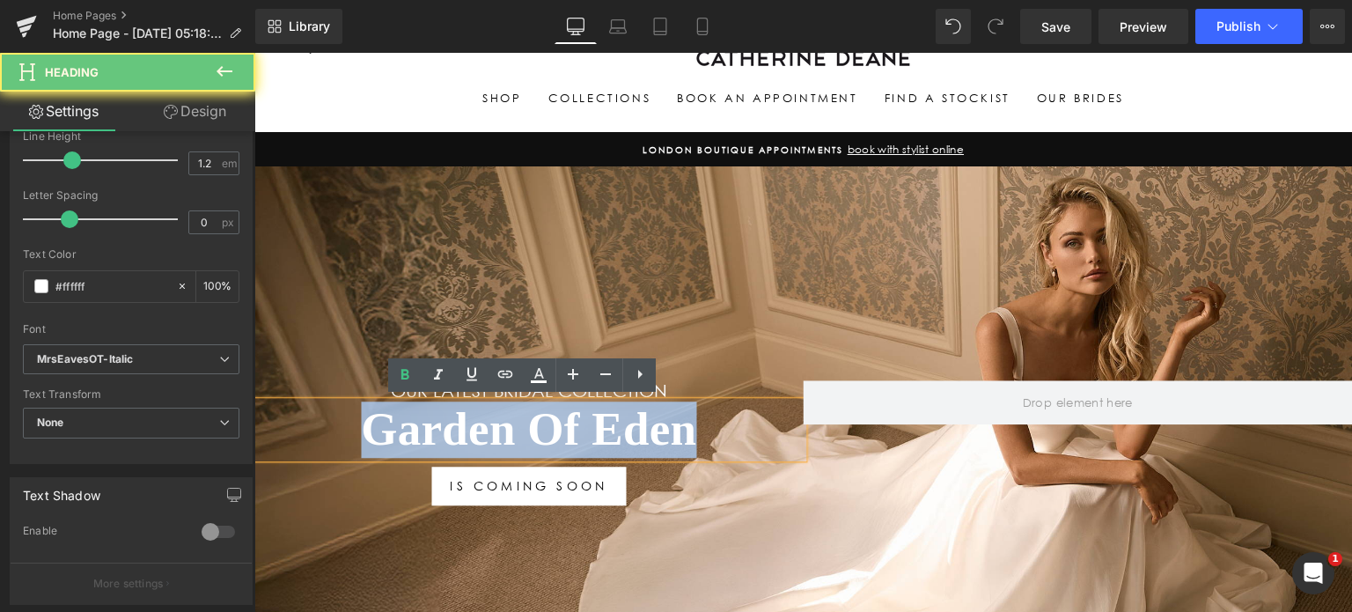
drag, startPoint x: 724, startPoint y: 430, endPoint x: 262, endPoint y: 403, distance: 463.0
click at [306, 410] on h1 "Garden Of Eden" at bounding box center [528, 430] width 549 height 56
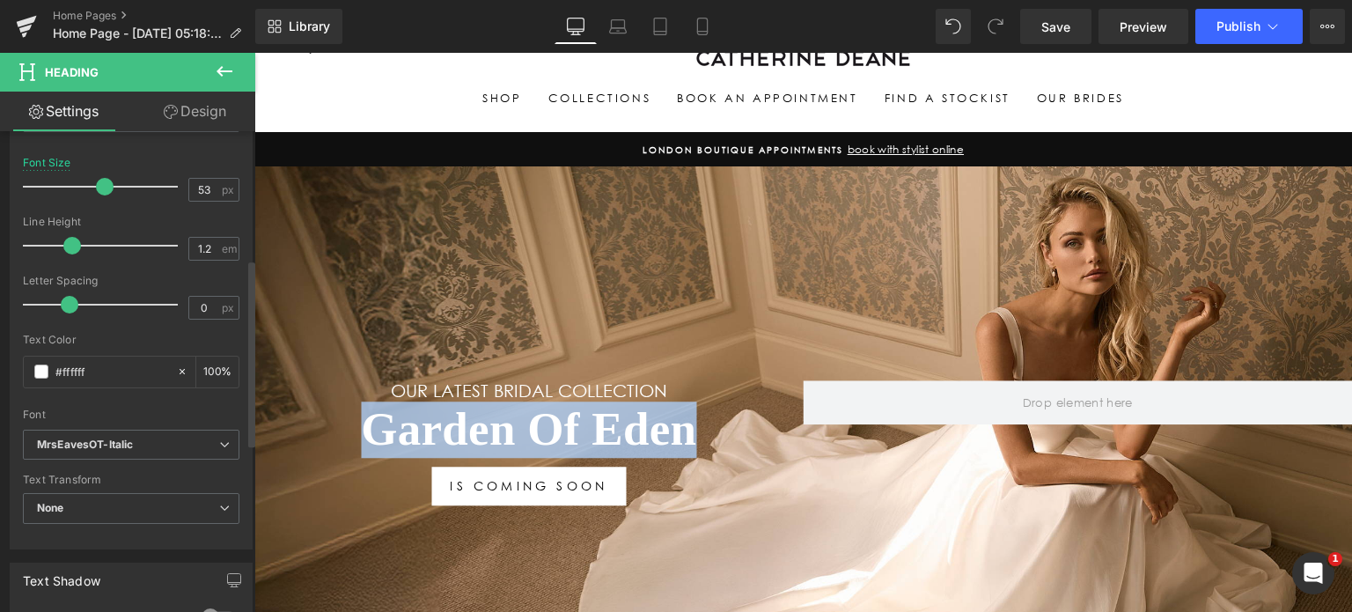
scroll to position [324, 0]
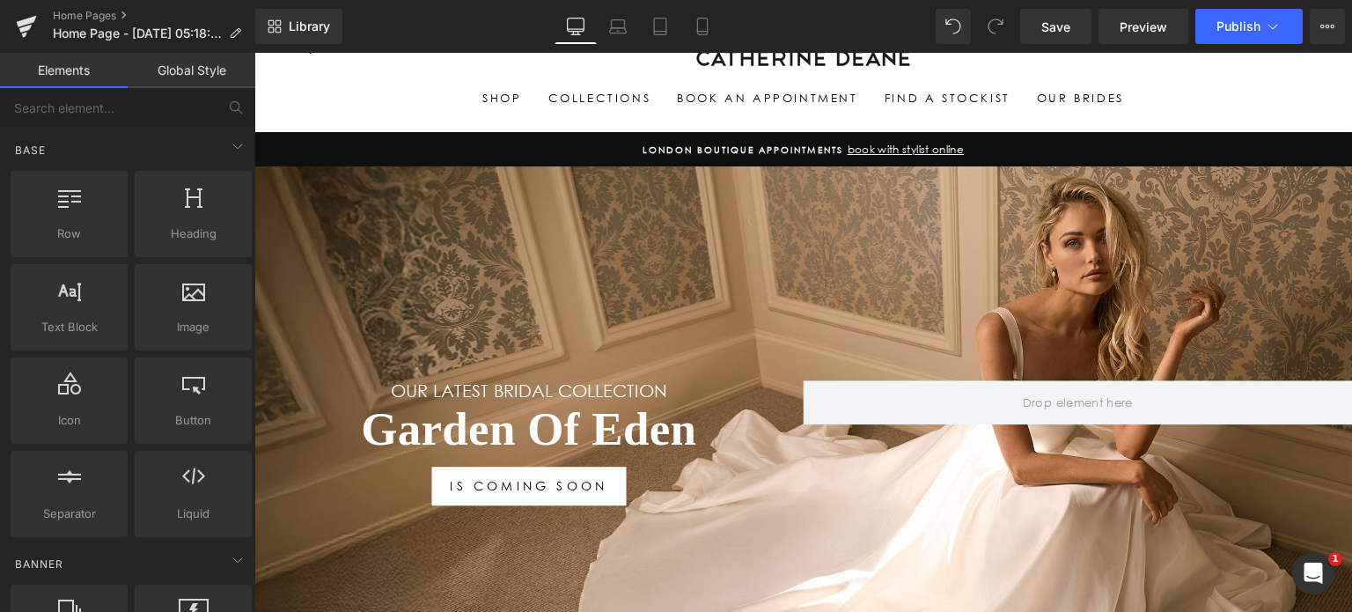
click at [1229, 98] on ul "Shop By Category Mix and Match Bridal Separates New Arrivals Our Favourites Cur…" at bounding box center [803, 99] width 1027 height 32
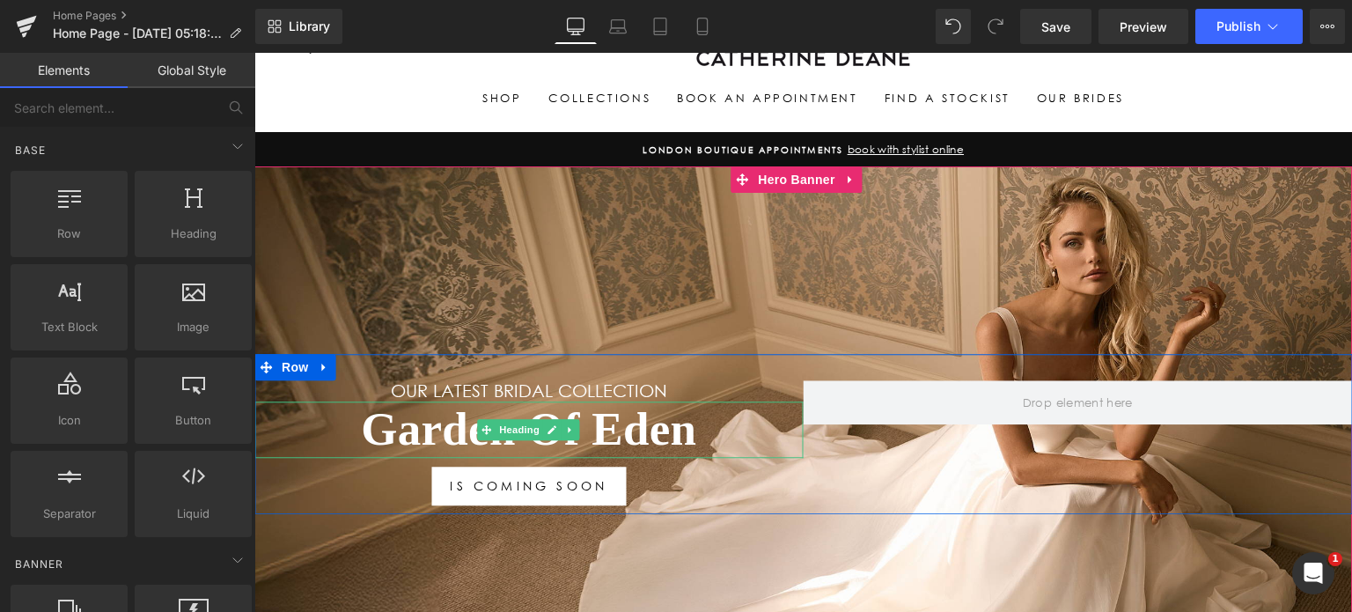
click at [642, 433] on h1 "Garden Of Eden" at bounding box center [528, 430] width 549 height 56
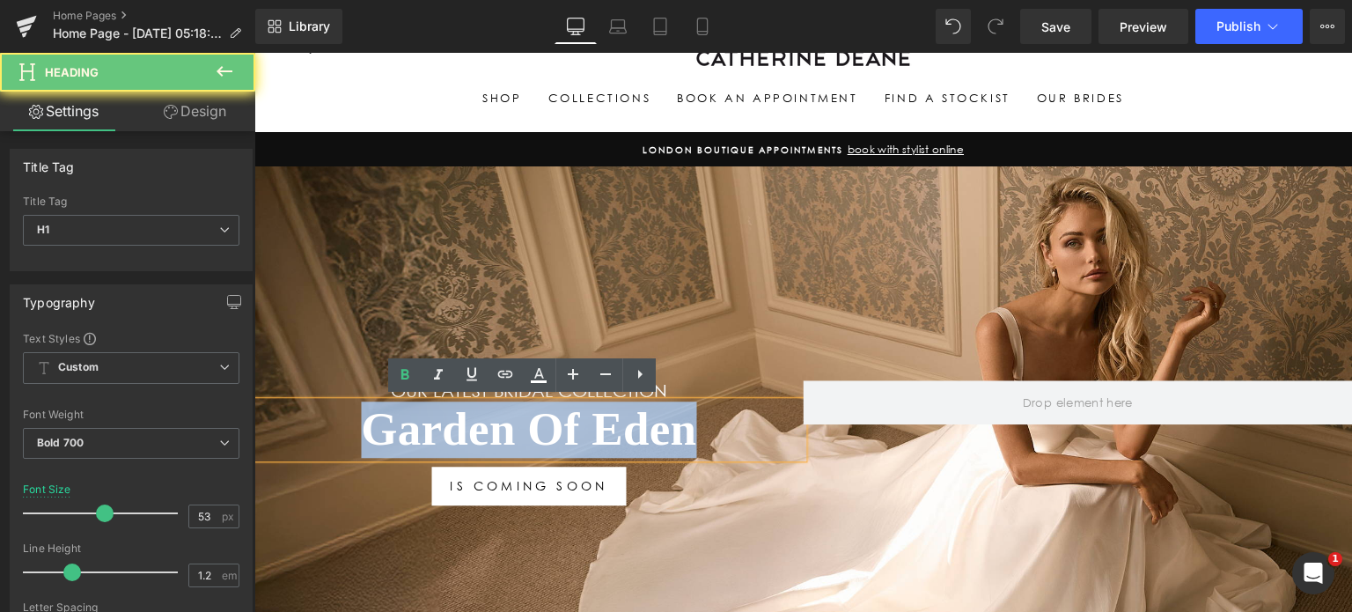
drag, startPoint x: 552, startPoint y: 428, endPoint x: 282, endPoint y: 432, distance: 270.3
click at [283, 431] on h1 "Garden Of Eden" at bounding box center [528, 430] width 549 height 56
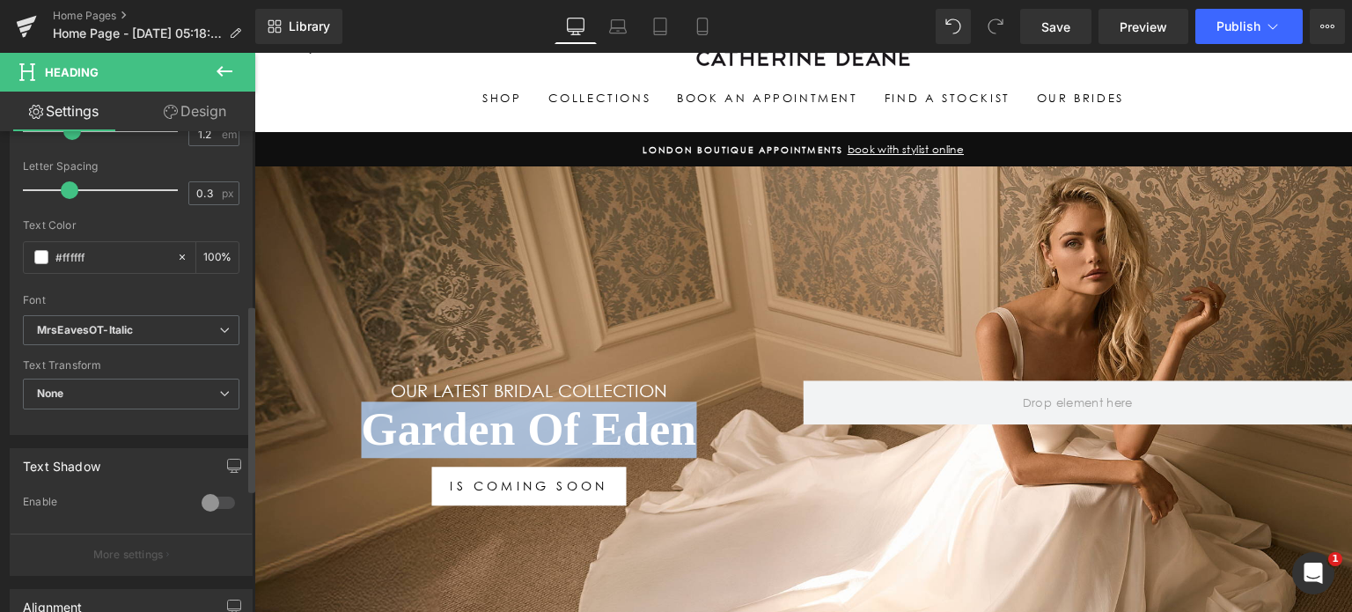
scroll to position [440, 0]
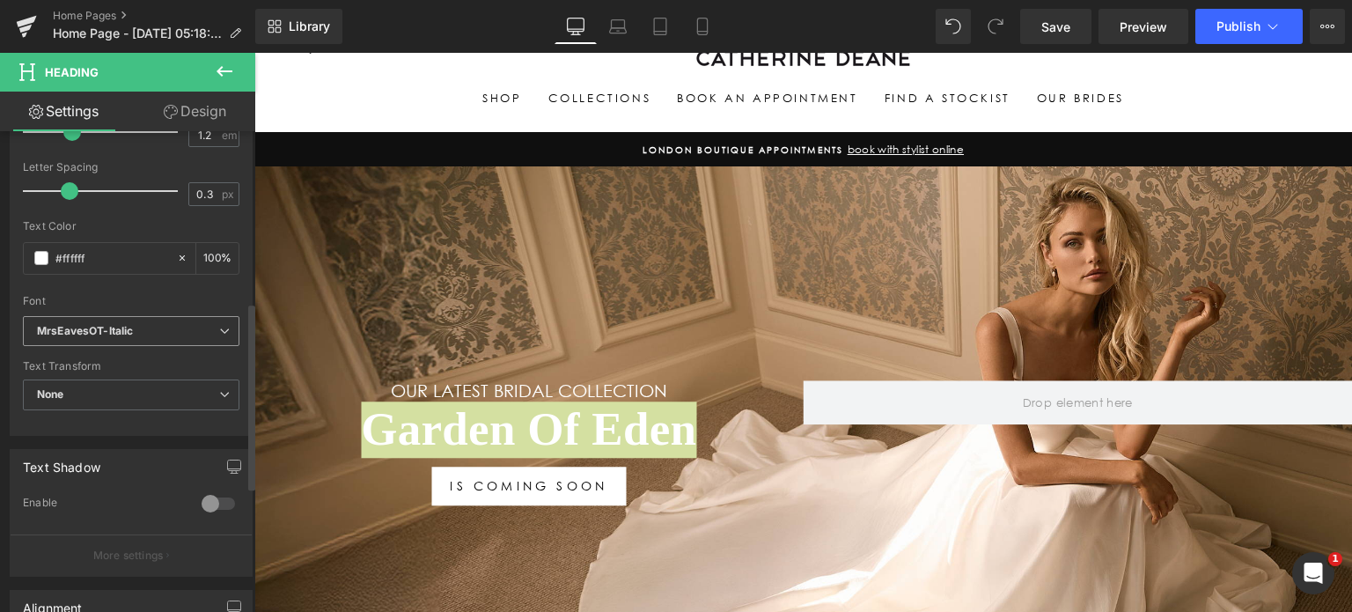
click at [219, 326] on icon at bounding box center [224, 331] width 11 height 11
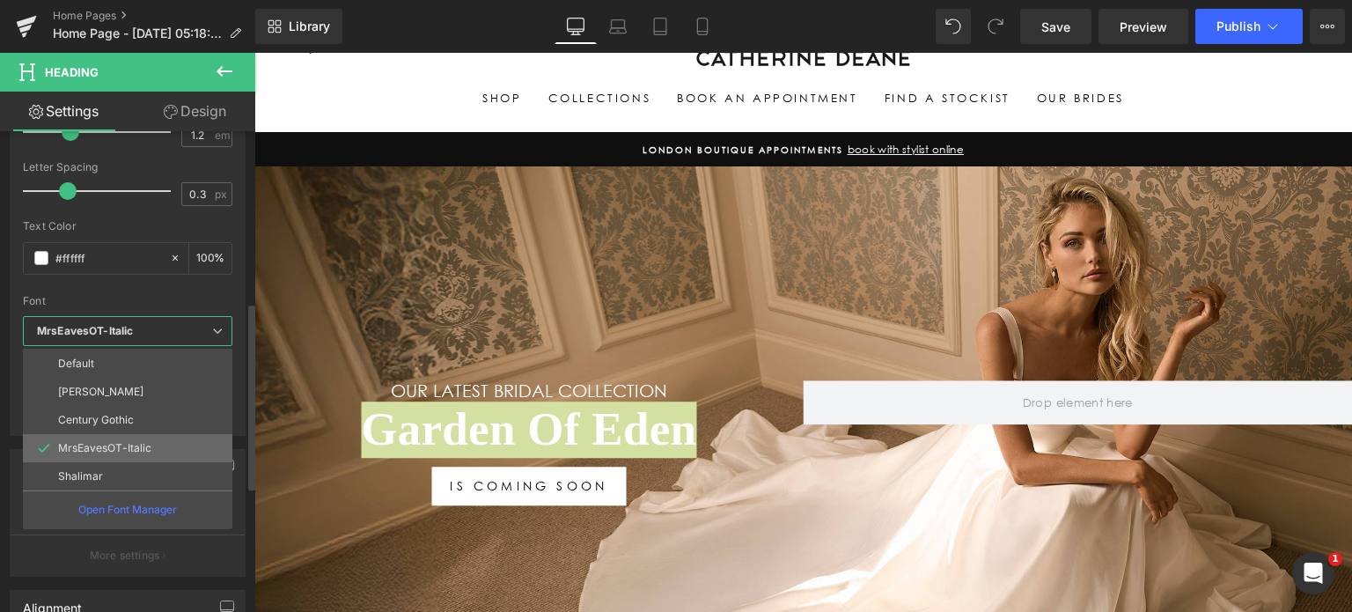
click at [130, 446] on p "MrsEavesOT-Italic" at bounding box center [104, 448] width 93 height 12
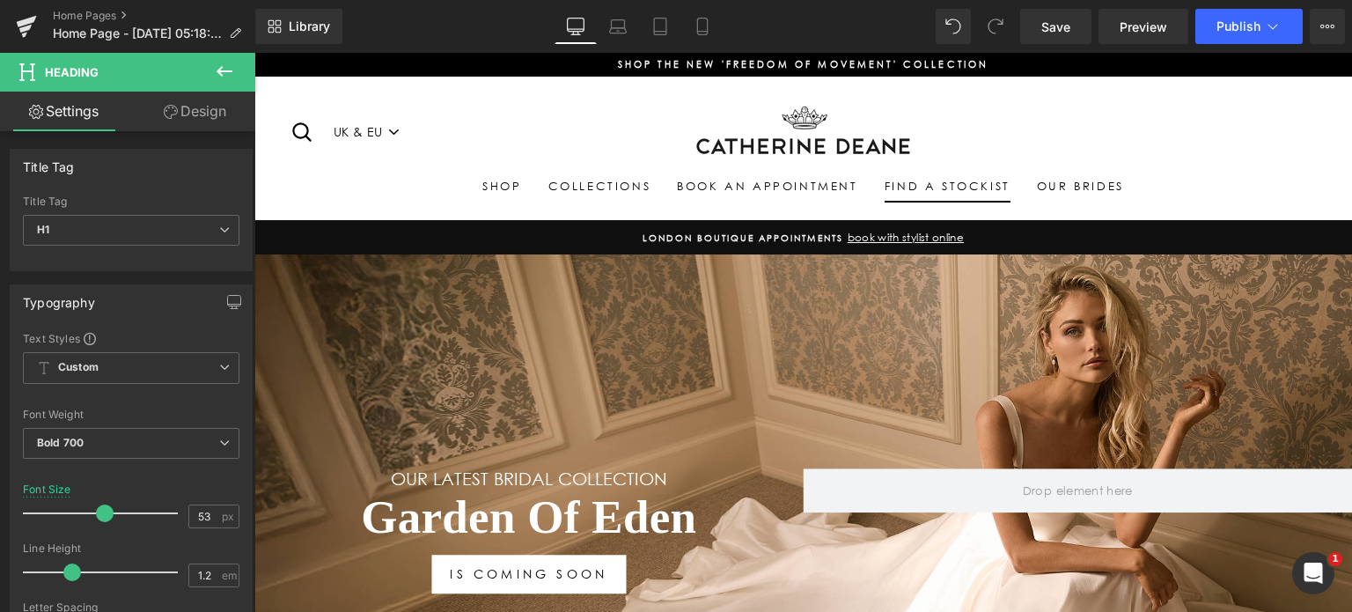
scroll to position [0, 0]
